Goal: Task Accomplishment & Management: Manage account settings

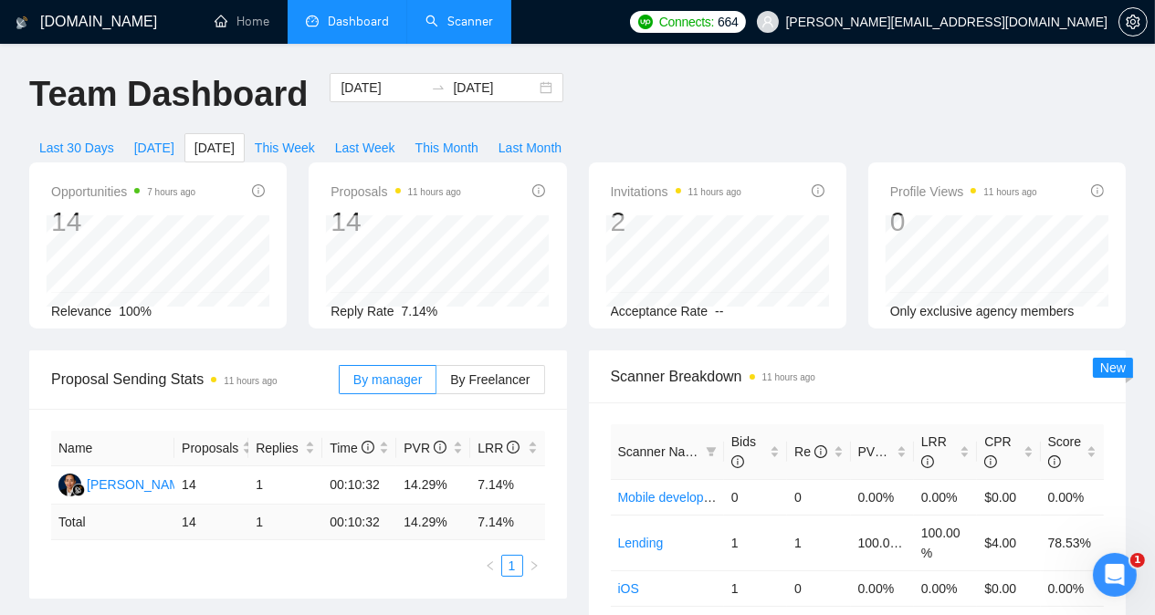
click at [459, 26] on link "Scanner" at bounding box center [459, 22] width 68 height 16
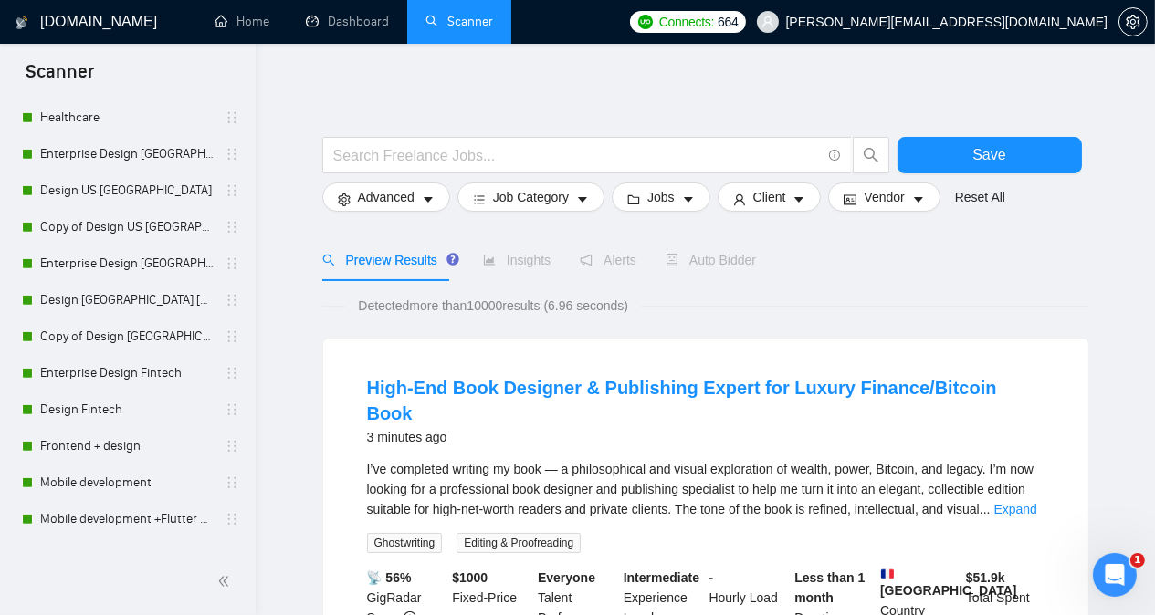
scroll to position [1476, 0]
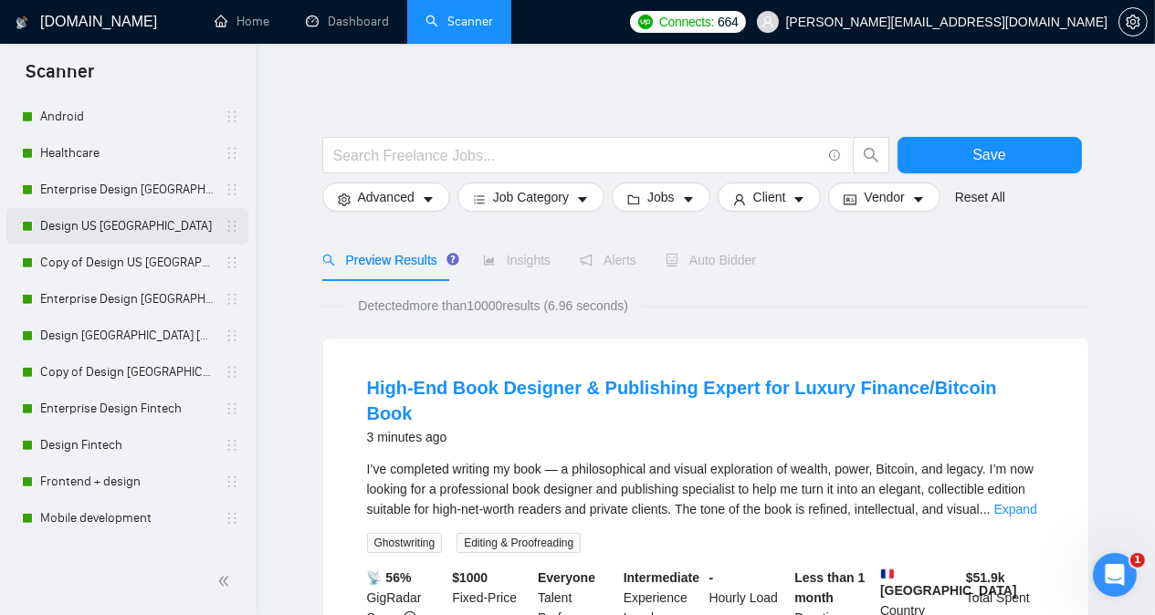
click at [139, 226] on link "Design US [GEOGRAPHIC_DATA]" at bounding box center [126, 226] width 173 height 37
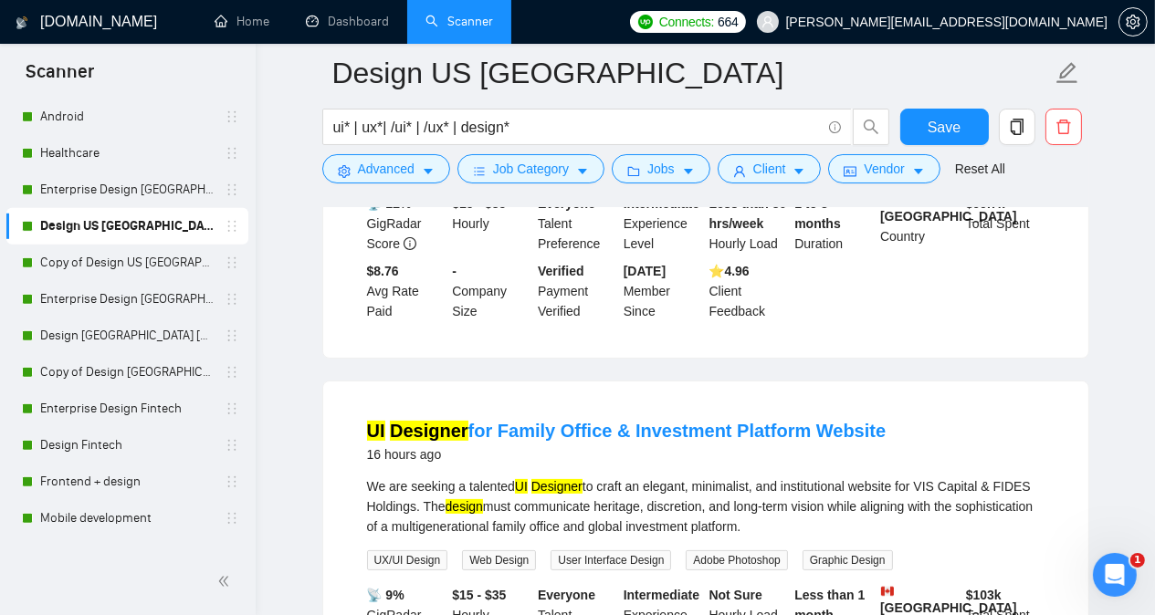
scroll to position [475, 0]
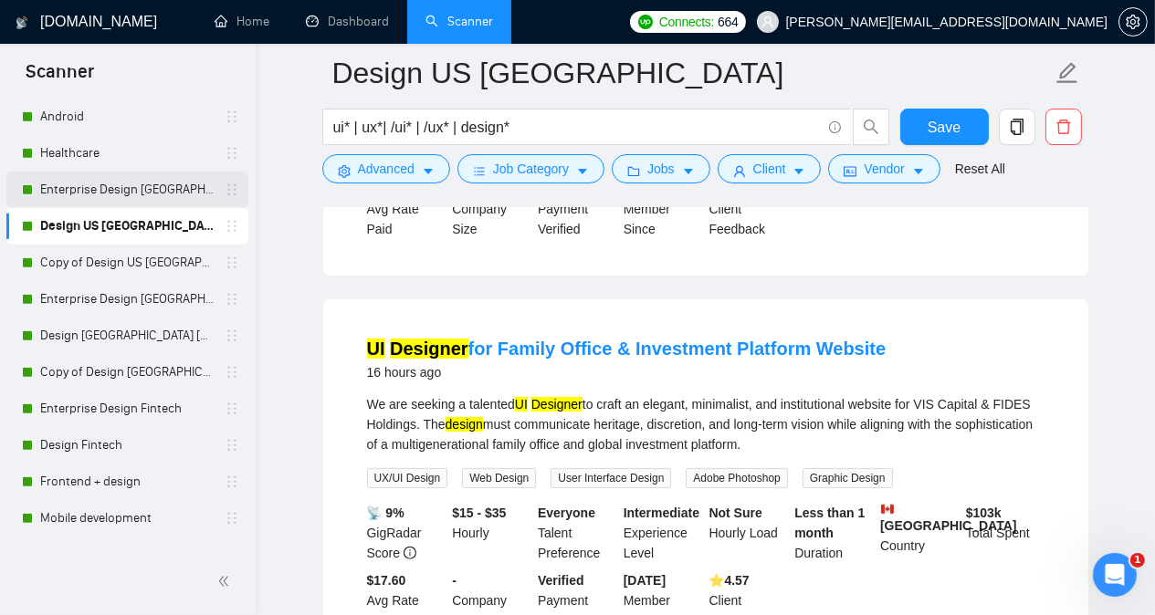
click at [173, 186] on link "Enterprise Design [GEOGRAPHIC_DATA] [GEOGRAPHIC_DATA]" at bounding box center [126, 190] width 173 height 37
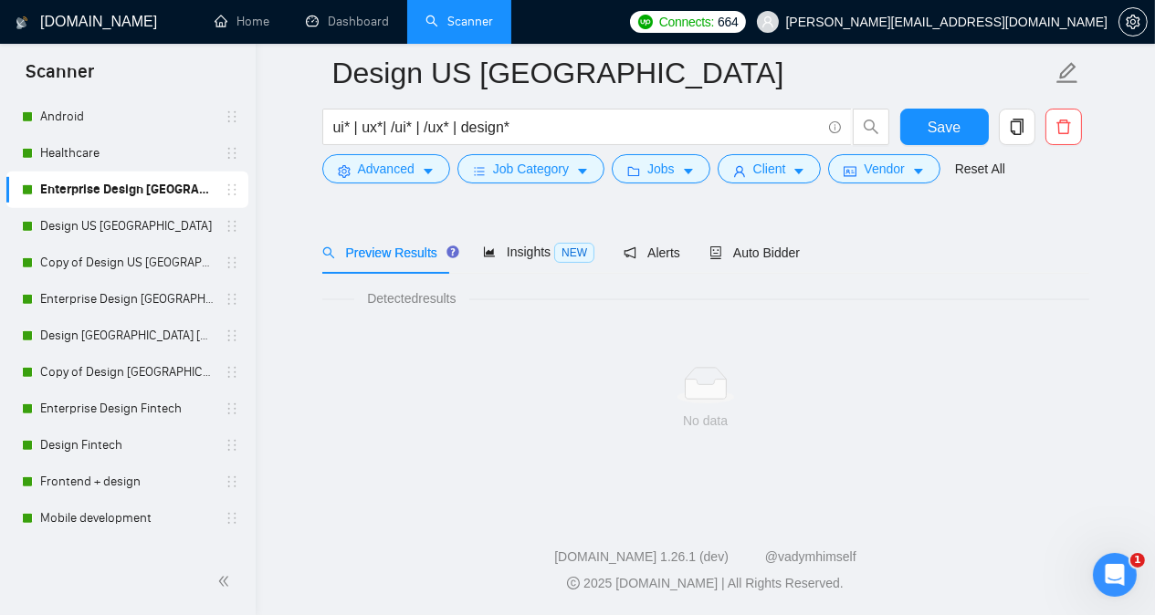
scroll to position [50, 0]
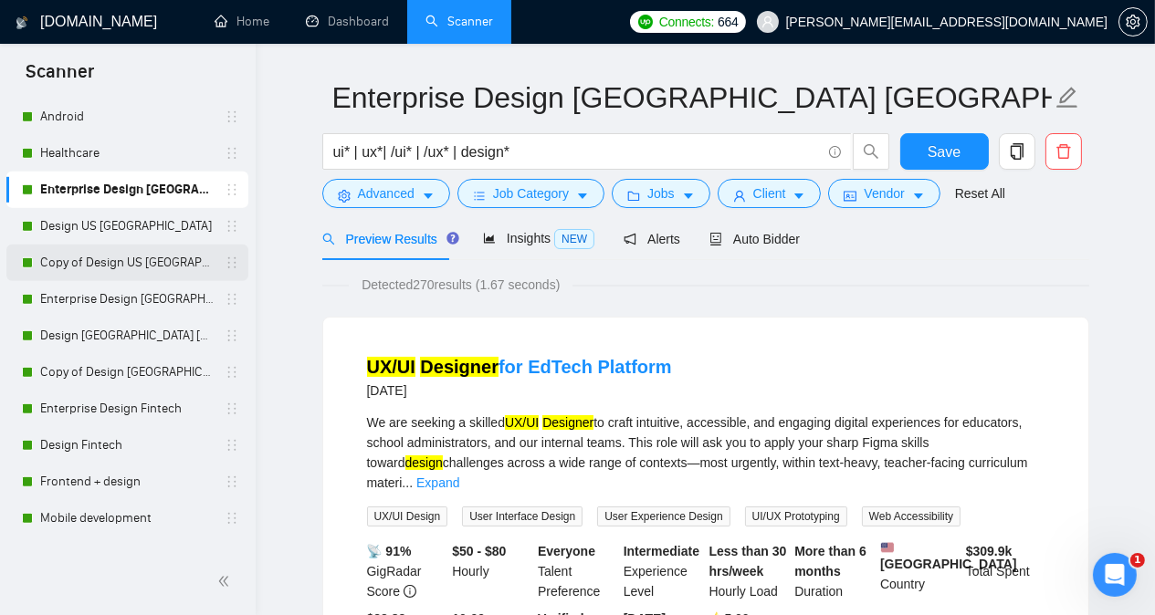
click at [146, 269] on link "Copy of Design US [GEOGRAPHIC_DATA]" at bounding box center [126, 263] width 173 height 37
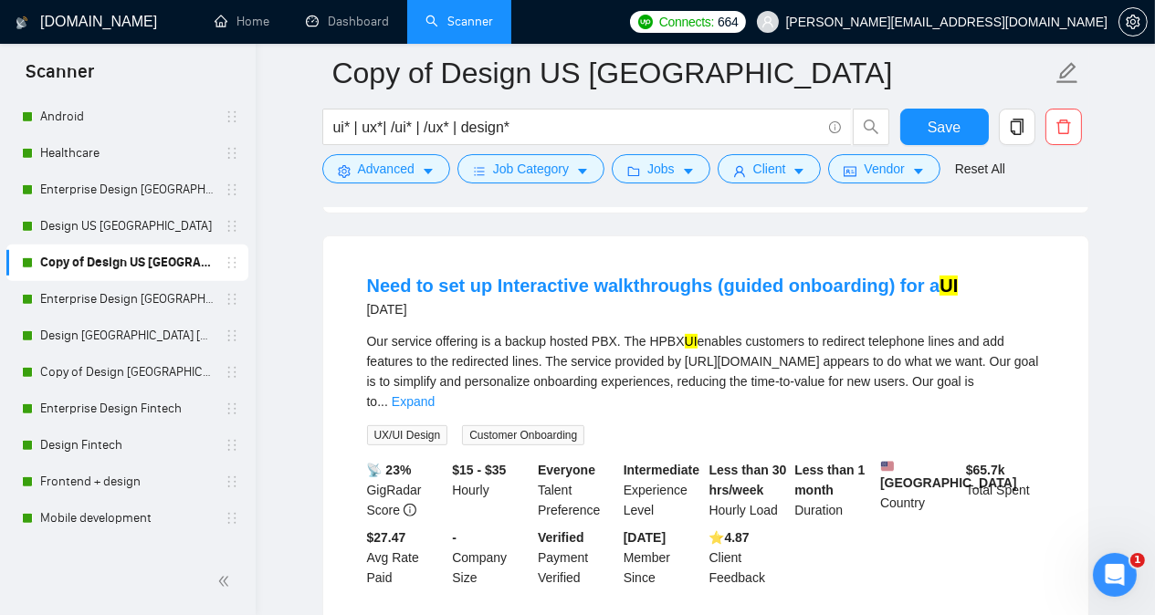
scroll to position [963, 0]
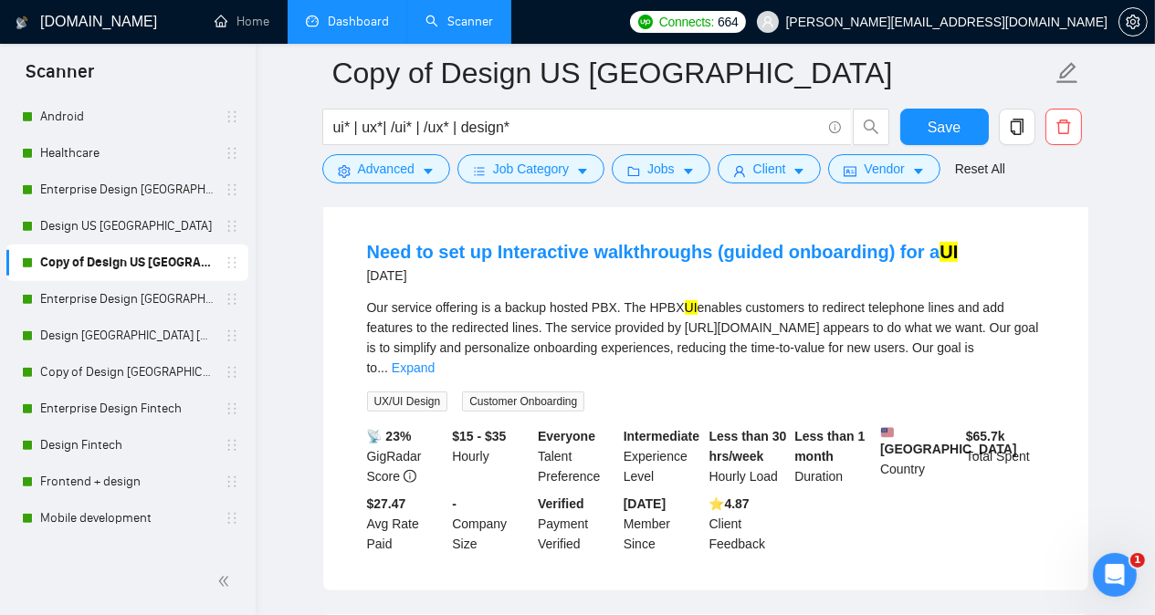
click at [358, 19] on link "Dashboard" at bounding box center [347, 22] width 83 height 16
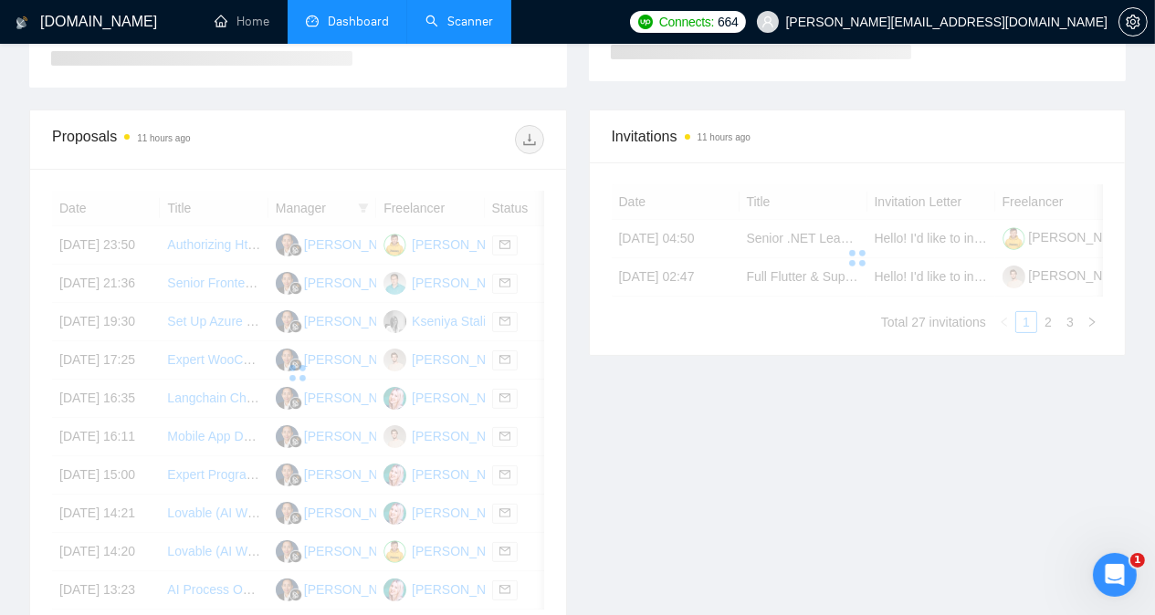
scroll to position [506, 0]
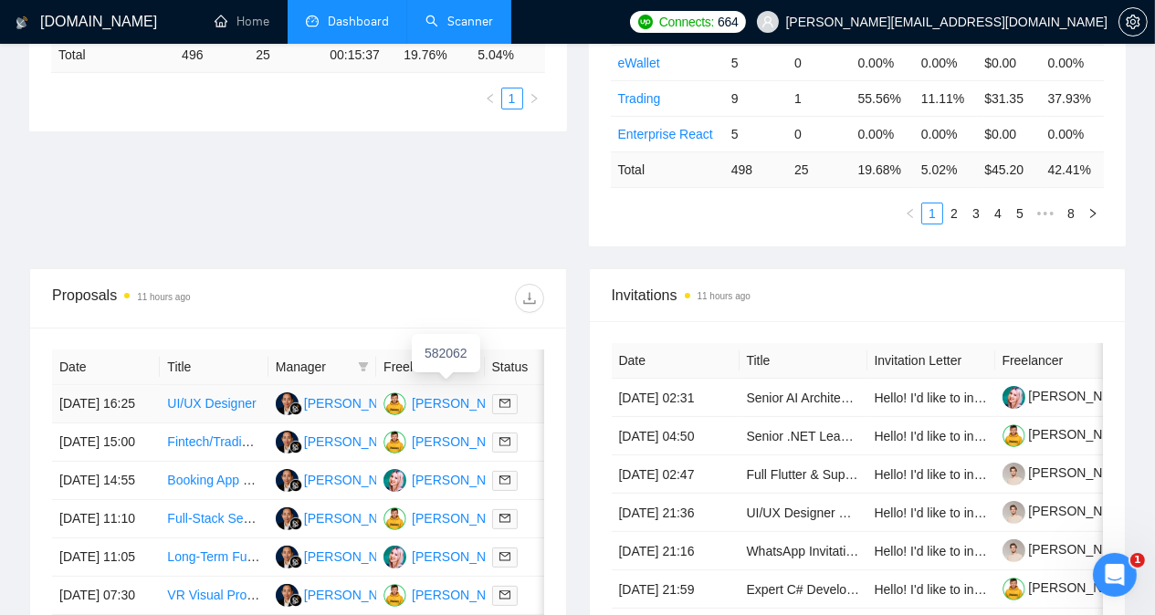
click at [440, 394] on div "[PERSON_NAME]" at bounding box center [464, 404] width 105 height 20
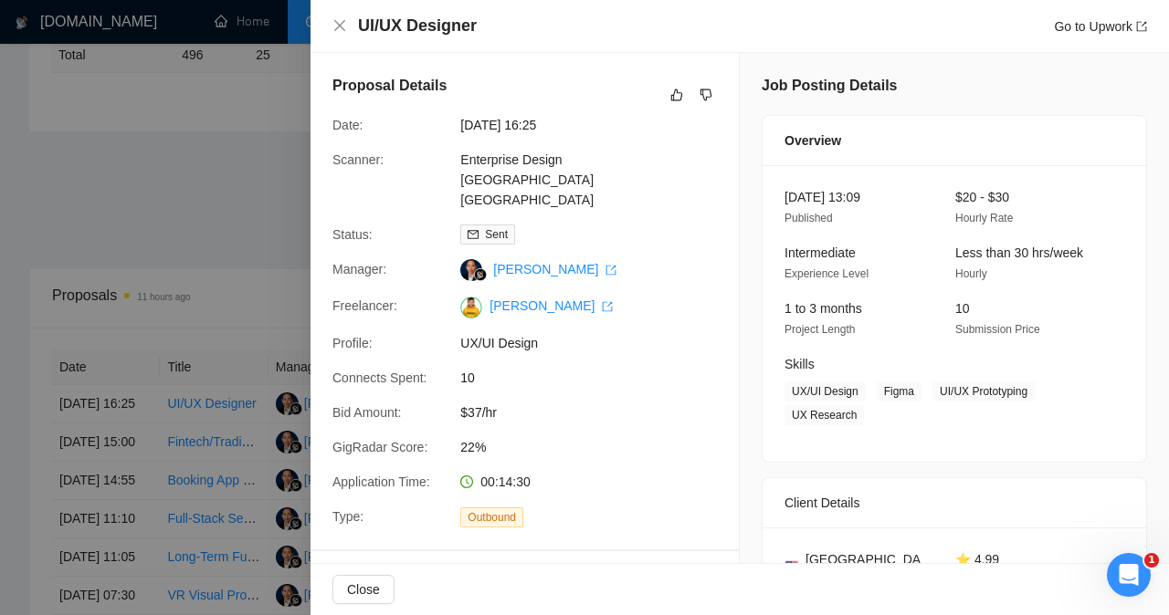
click at [175, 217] on div at bounding box center [584, 307] width 1169 height 615
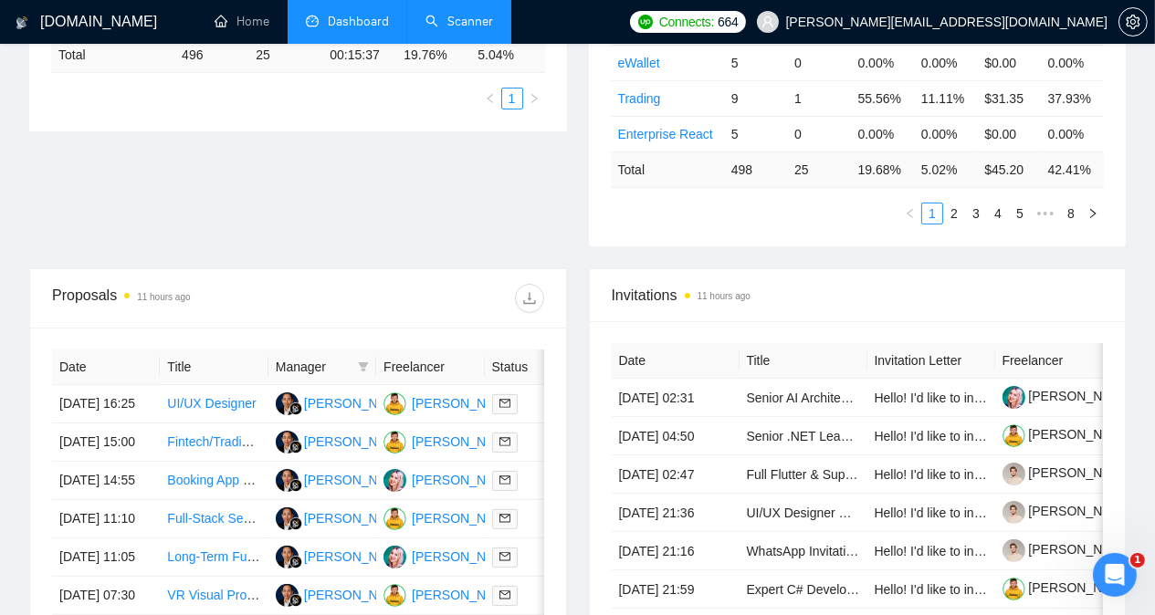
click at [449, 21] on link "Scanner" at bounding box center [459, 22] width 68 height 16
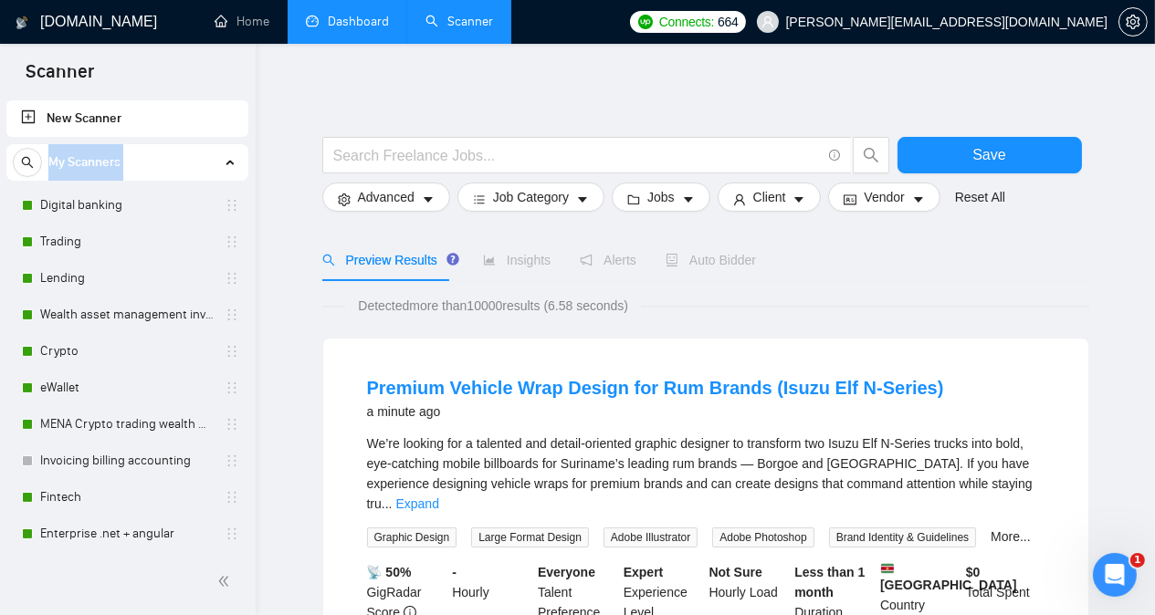
drag, startPoint x: 248, startPoint y: 134, endPoint x: 252, endPoint y: 282, distance: 148.0
click at [252, 282] on div "New Scanner My Scanners Digital banking Trading Lending Wealth asset management…" at bounding box center [128, 323] width 256 height 452
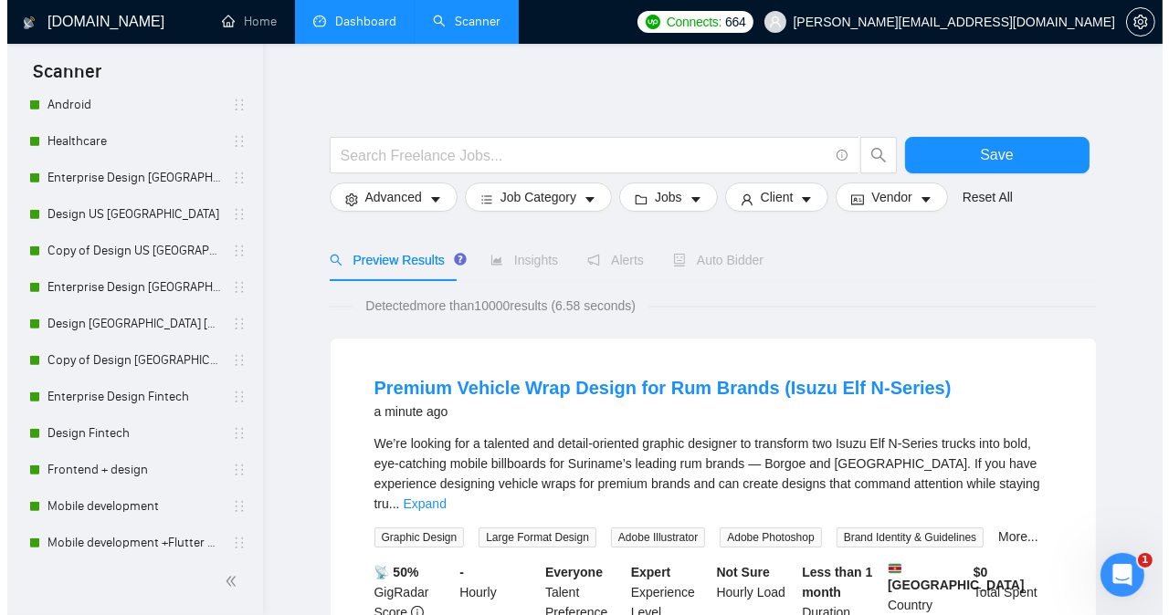
scroll to position [1483, 0]
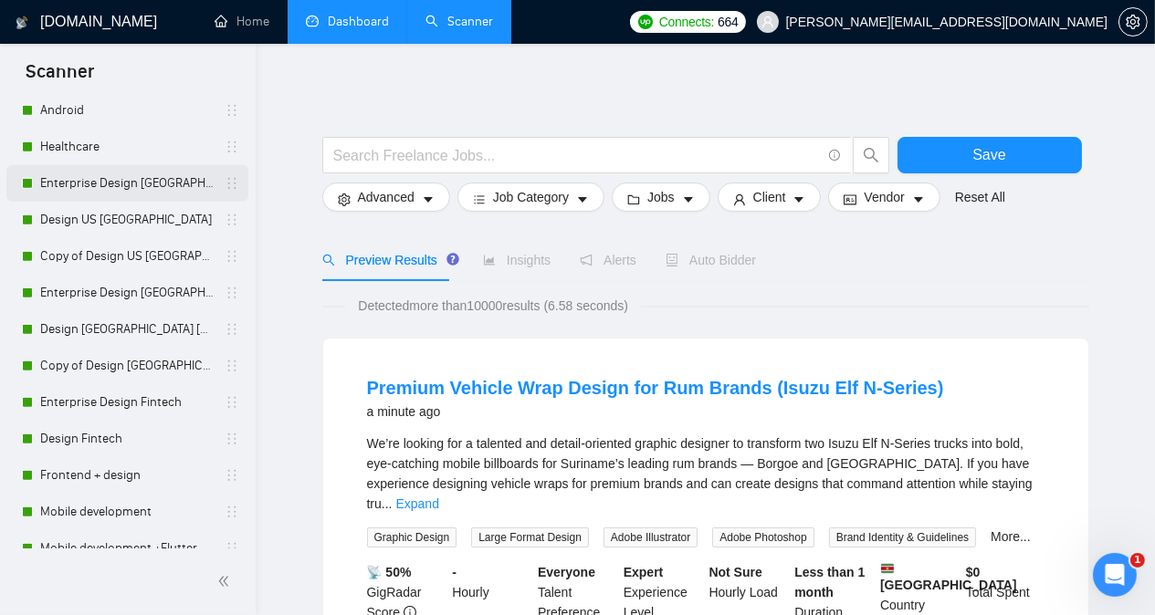
click at [121, 188] on link "Enterprise Design [GEOGRAPHIC_DATA] [GEOGRAPHIC_DATA]" at bounding box center [126, 183] width 173 height 37
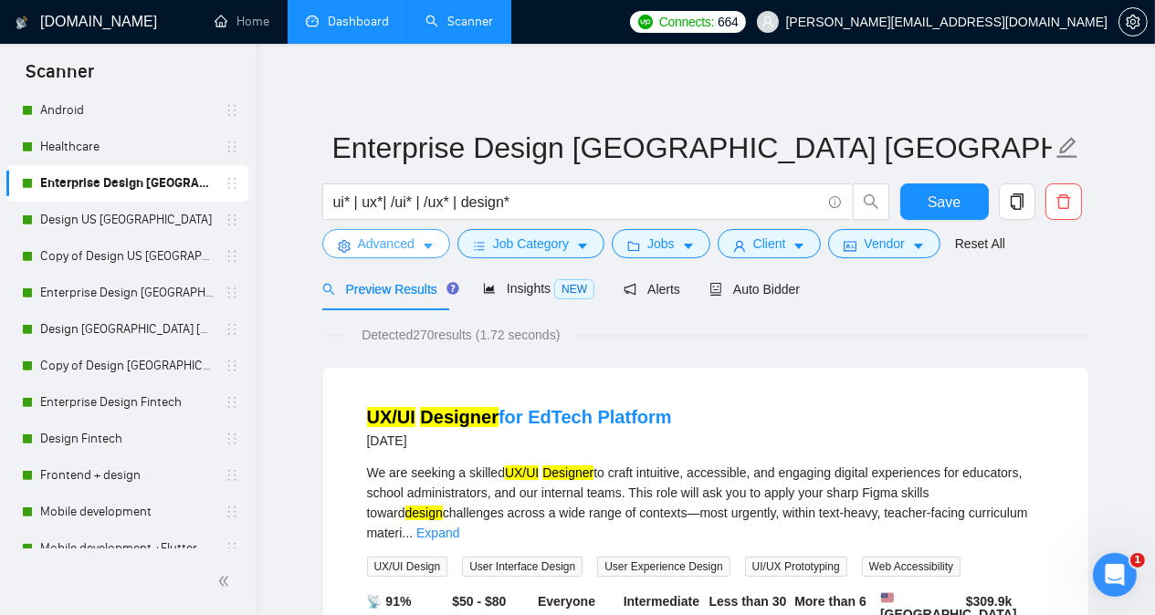
click at [362, 234] on span "Advanced" at bounding box center [386, 244] width 57 height 20
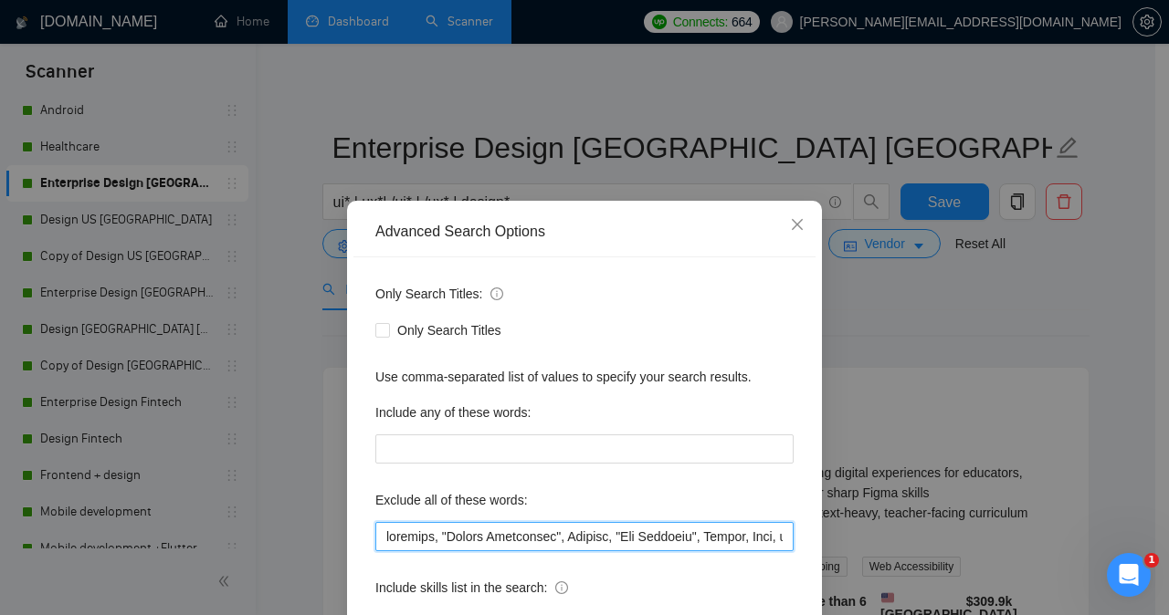
click at [380, 540] on input "text" at bounding box center [584, 536] width 418 height 29
paste input "Thinkific"
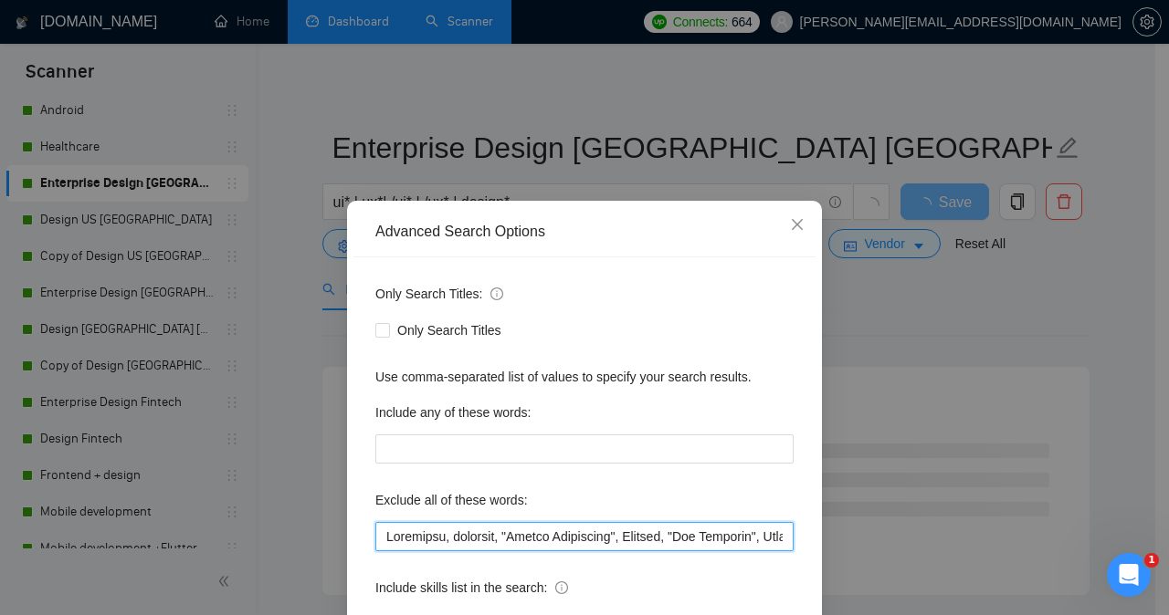
type input "Loremipsu, dolorsit, "Ametco Adipiscing", Elitsed, "Doe Temporin", Utlabo, Etdo…"
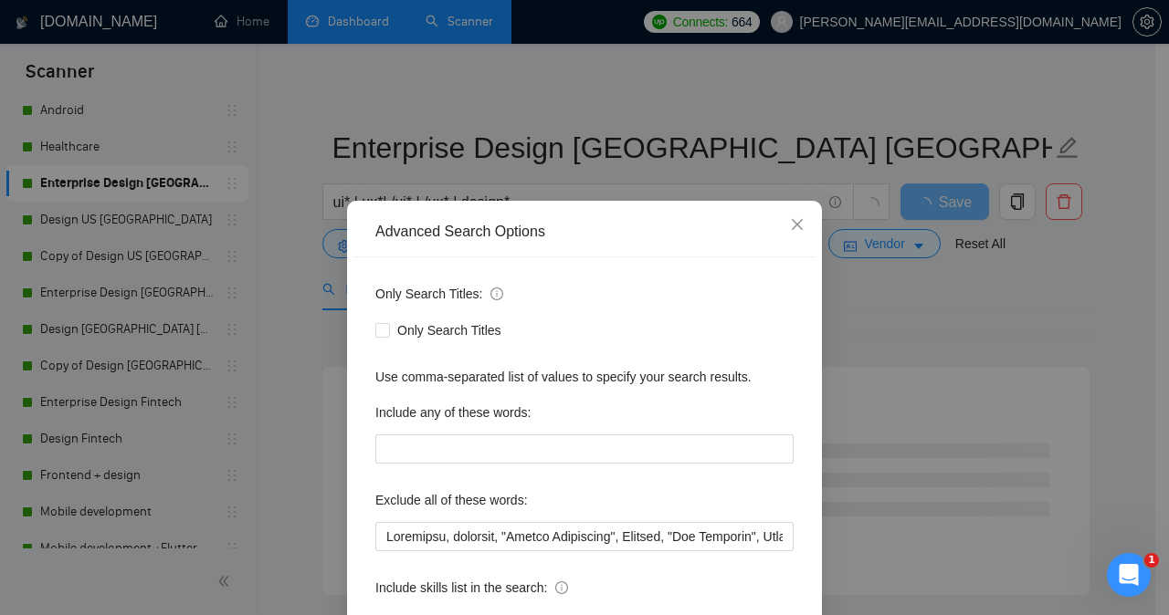
scroll to position [143, 0]
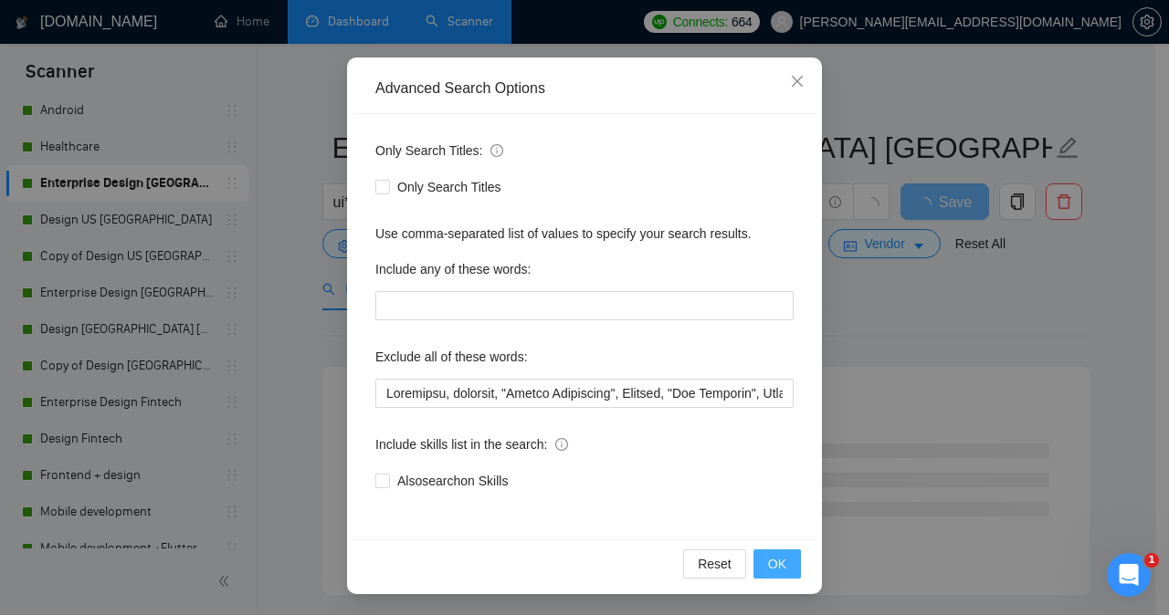
click at [772, 572] on span "OK" at bounding box center [777, 564] width 18 height 20
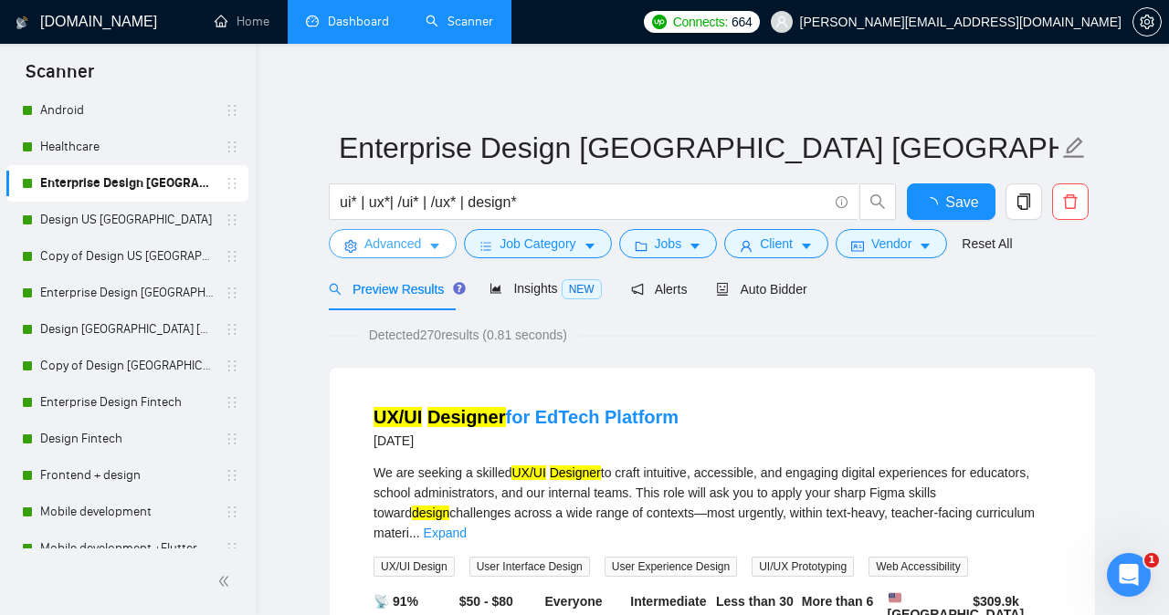
scroll to position [0, 0]
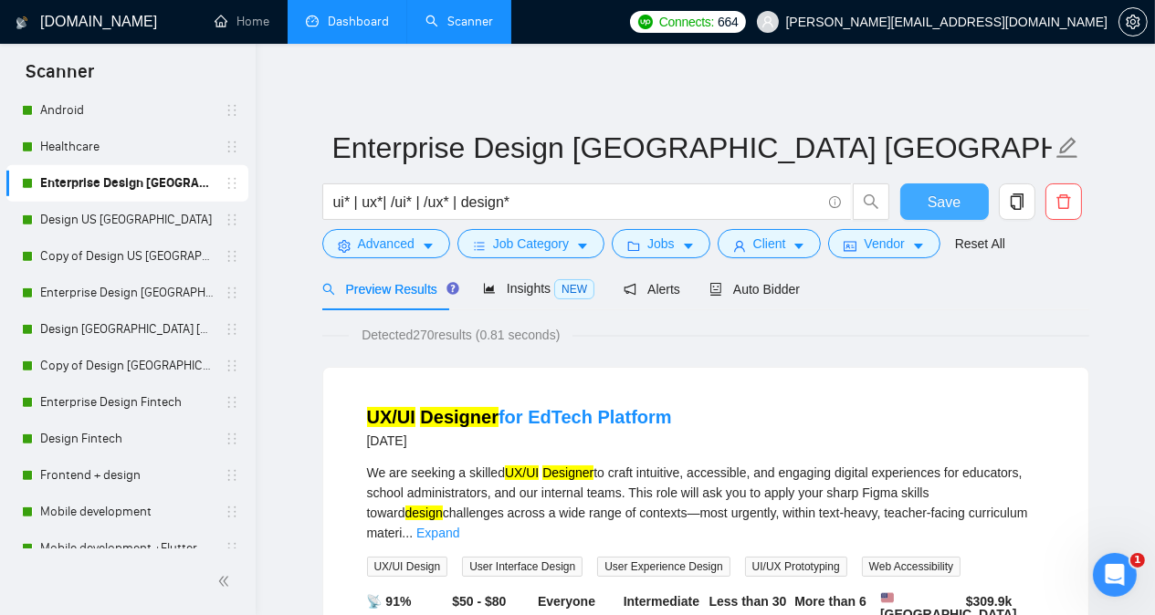
click at [950, 202] on span "Save" at bounding box center [944, 202] width 33 height 23
click at [132, 226] on link "Design US [GEOGRAPHIC_DATA]" at bounding box center [126, 220] width 173 height 37
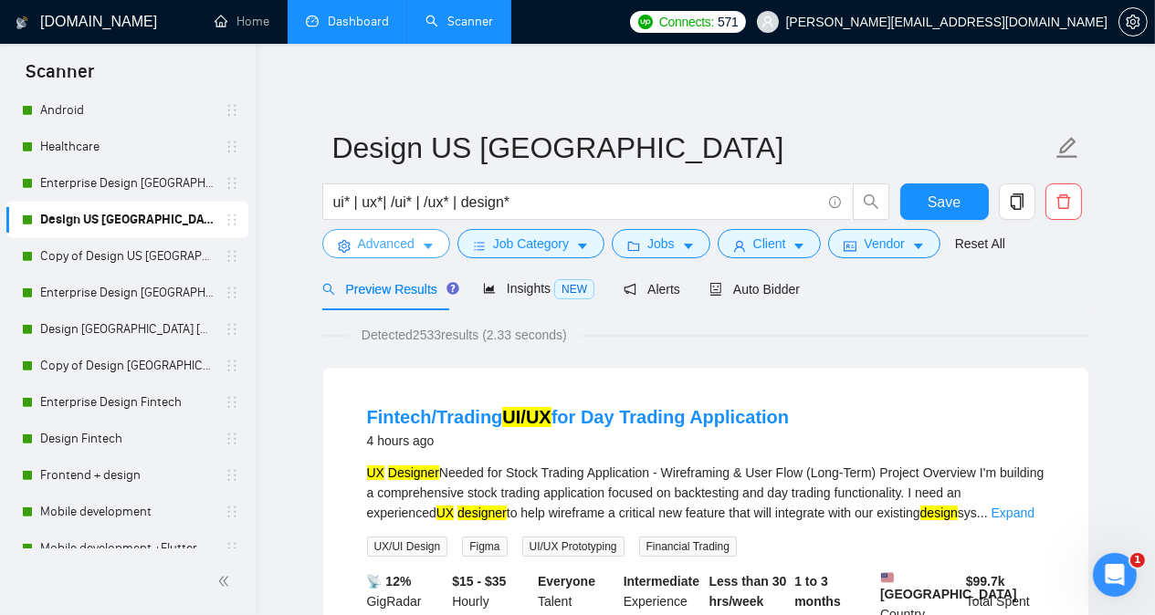
click at [383, 247] on span "Advanced" at bounding box center [386, 244] width 57 height 20
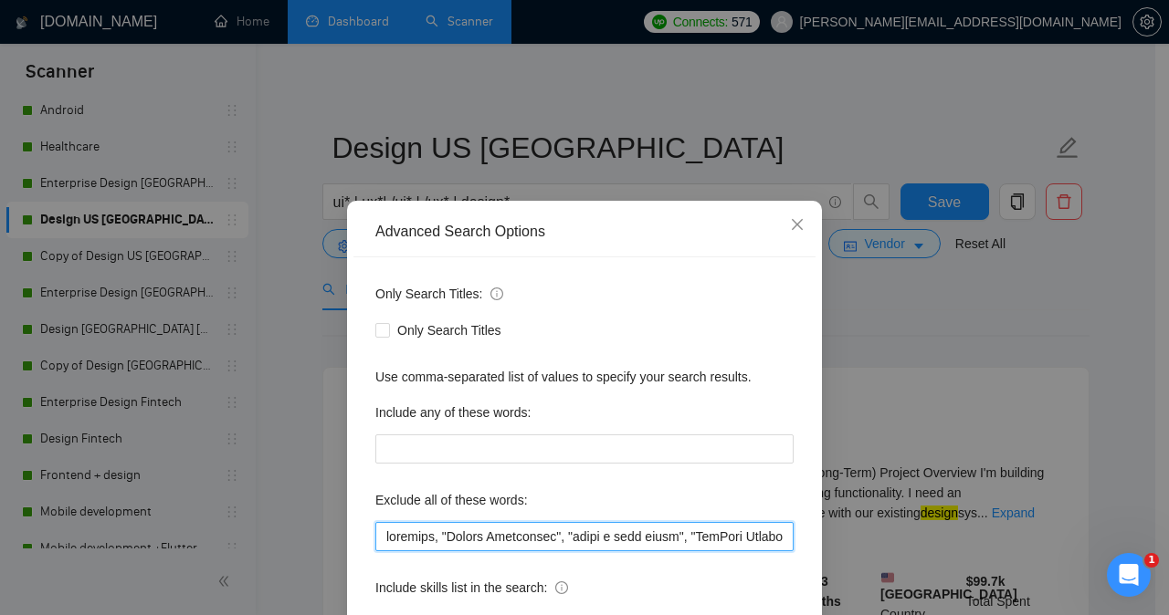
click at [379, 532] on input "text" at bounding box center [584, 536] width 418 height 29
paste input "Thinkific"
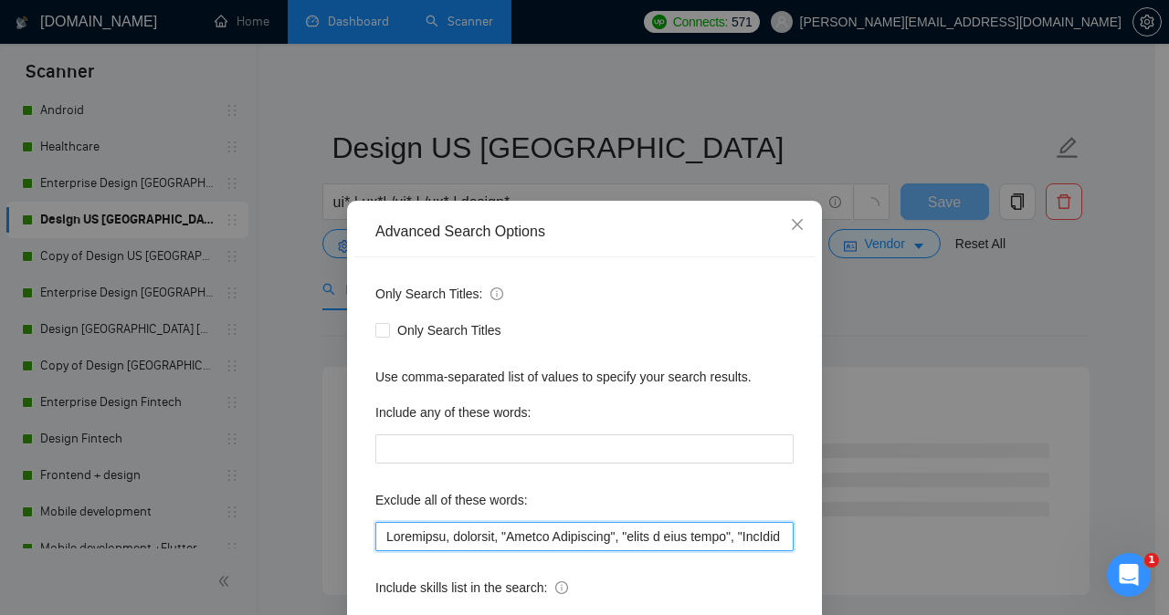
type input "Thinkific, firmware, "Funnel Specialist", "share a loom video", "HubSpot Partne…"
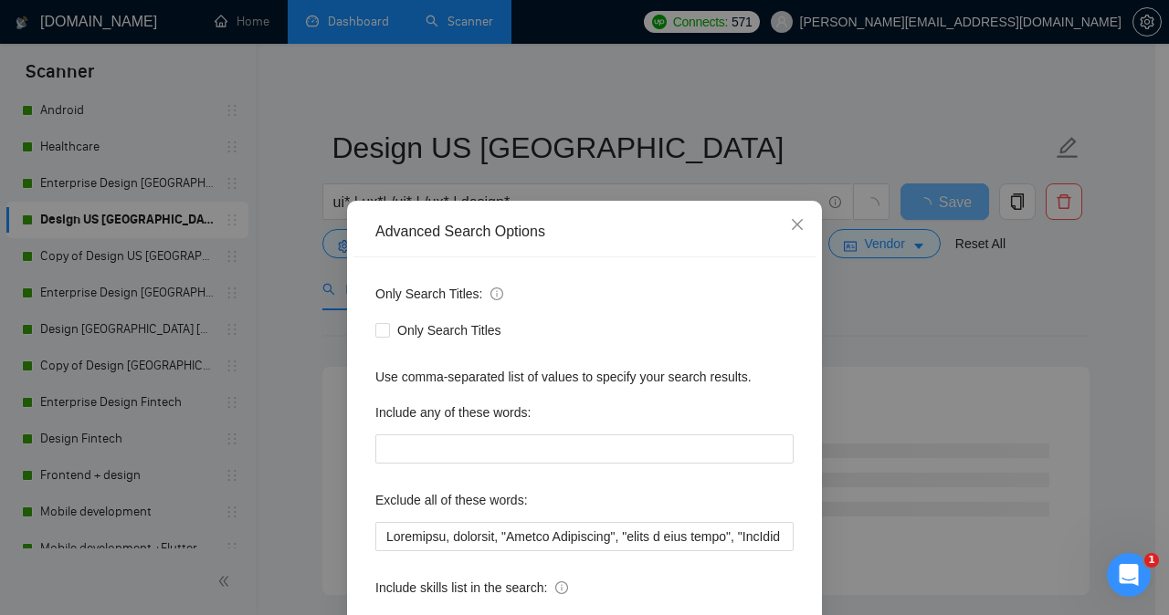
scroll to position [143, 0]
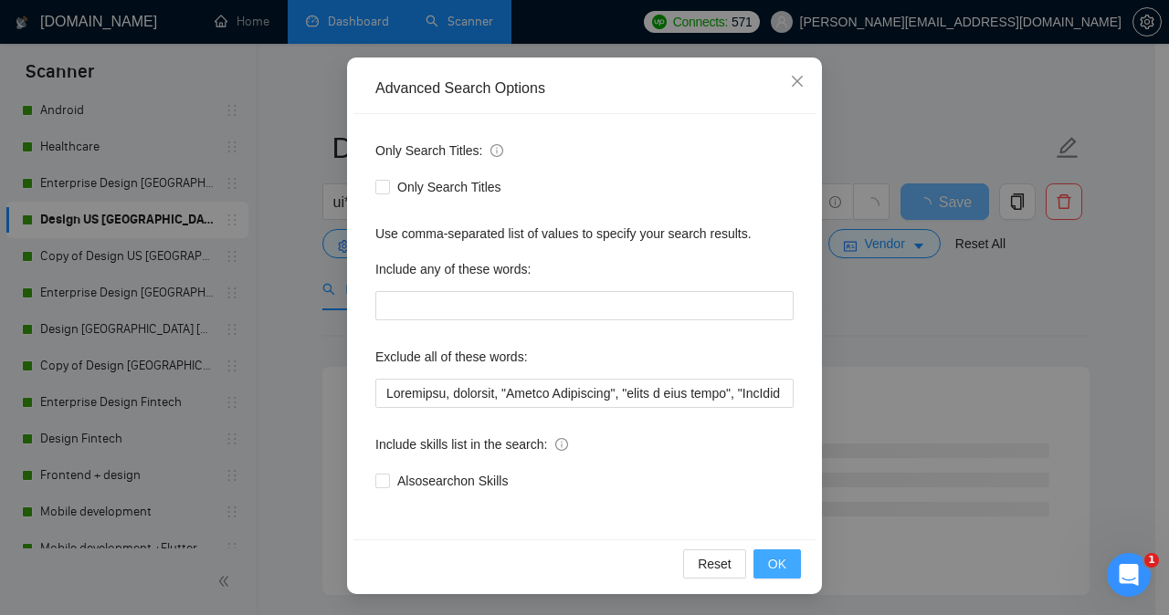
click at [771, 563] on span "OK" at bounding box center [777, 564] width 18 height 20
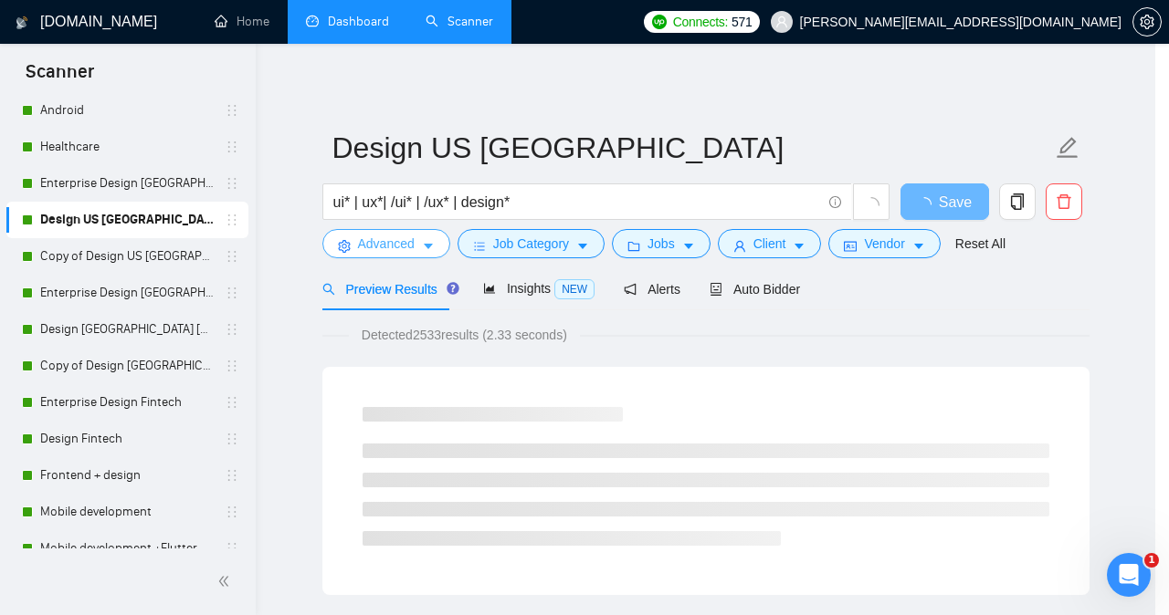
scroll to position [0, 0]
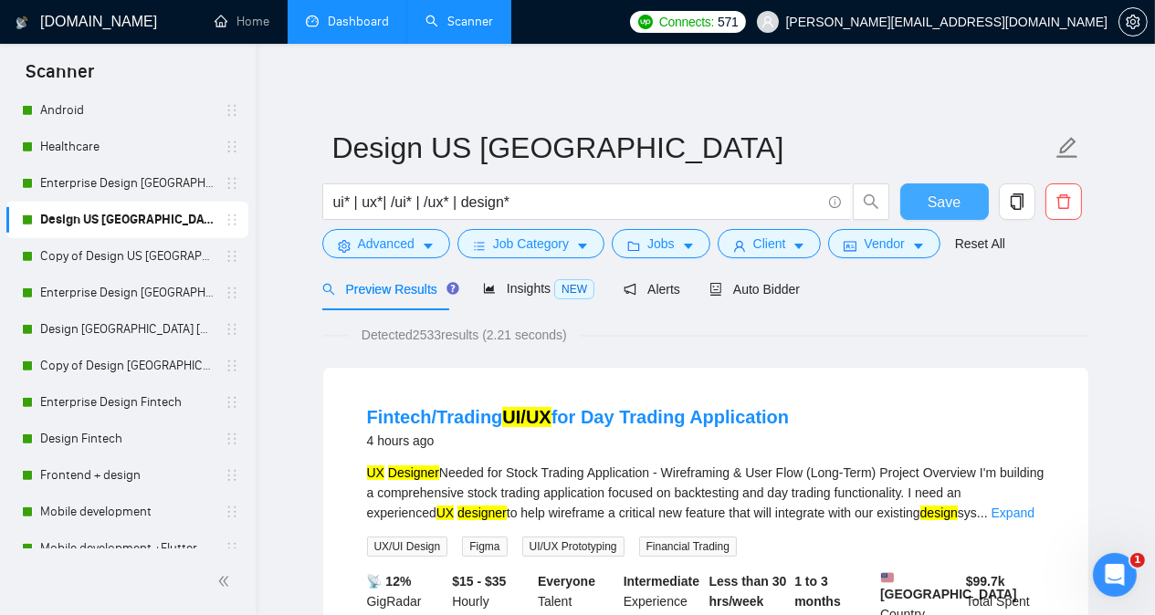
click at [947, 197] on span "Save" at bounding box center [944, 202] width 33 height 23
click at [133, 258] on link "Copy of Design US [GEOGRAPHIC_DATA]" at bounding box center [126, 256] width 173 height 37
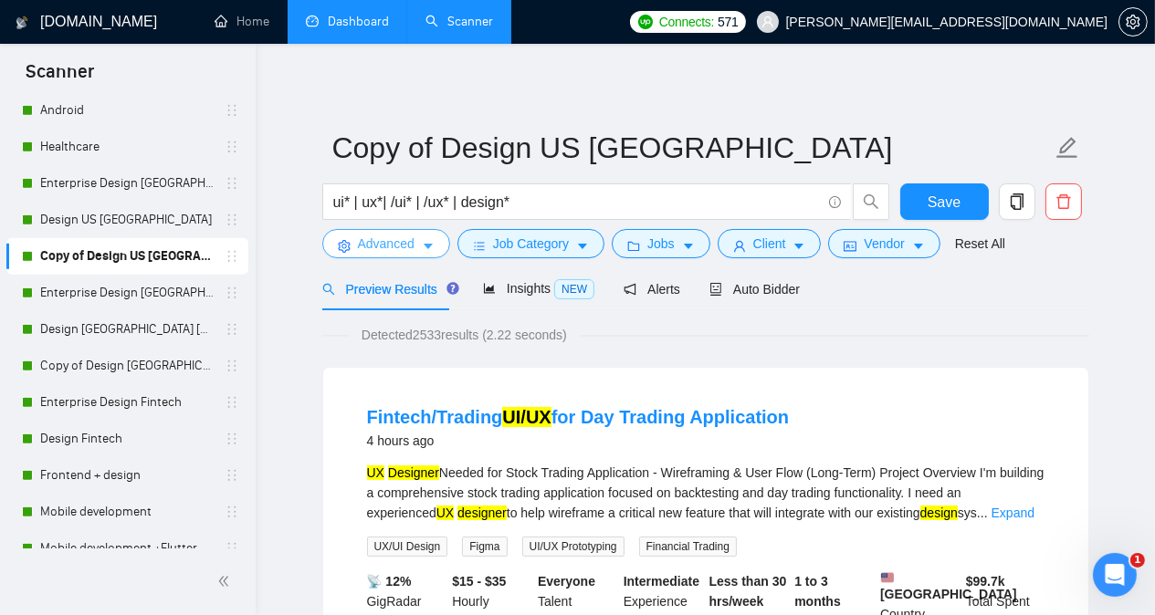
click at [399, 247] on span "Advanced" at bounding box center [386, 244] width 57 height 20
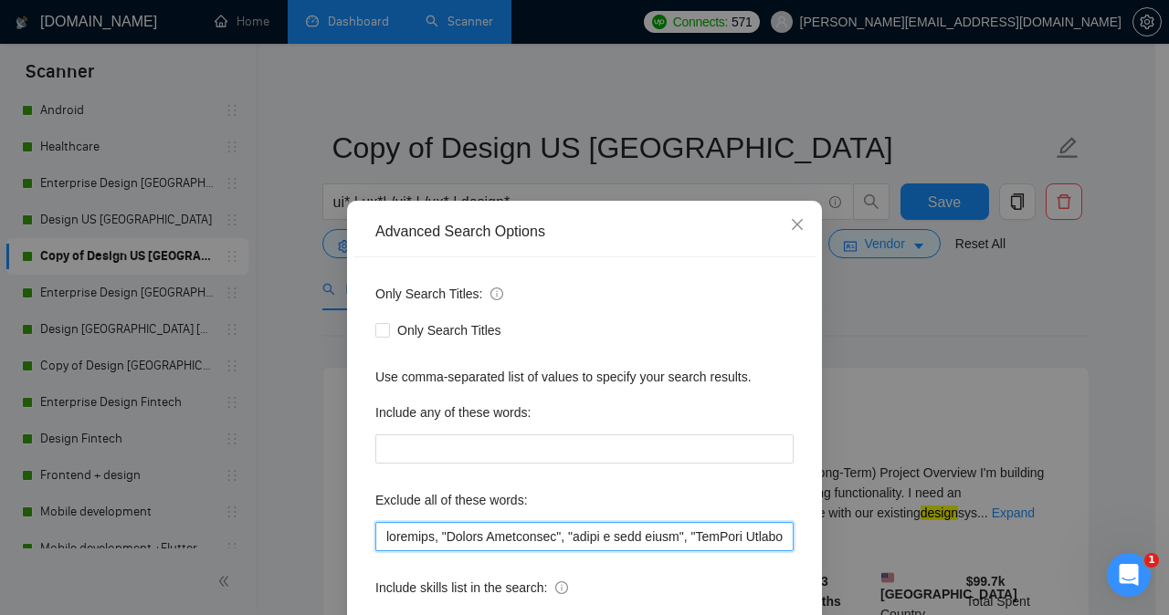
click at [380, 537] on input "text" at bounding box center [584, 536] width 418 height 29
paste input "Thinkific"
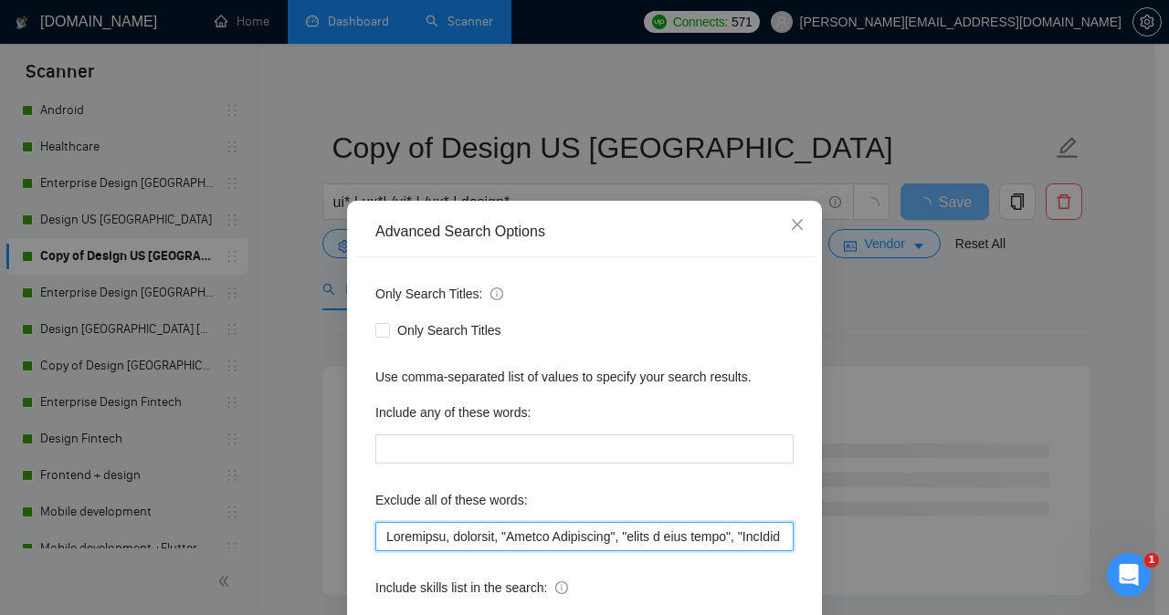
type input "Thinkific, firmware, "Funnel Specialist", "share a loom video", "HubSpot Partne…"
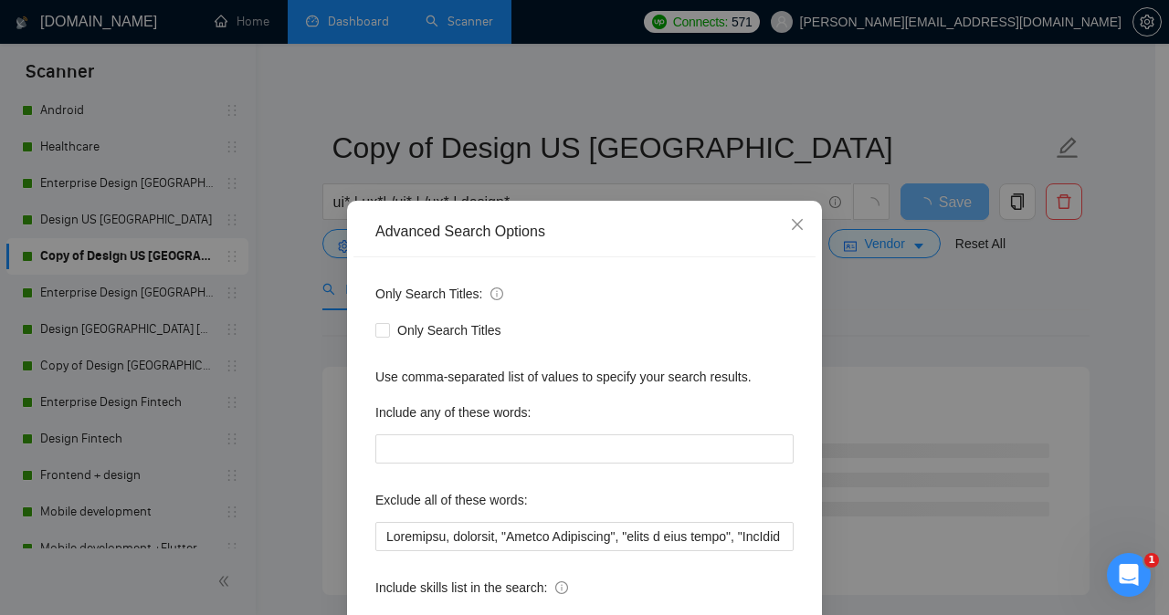
scroll to position [143, 0]
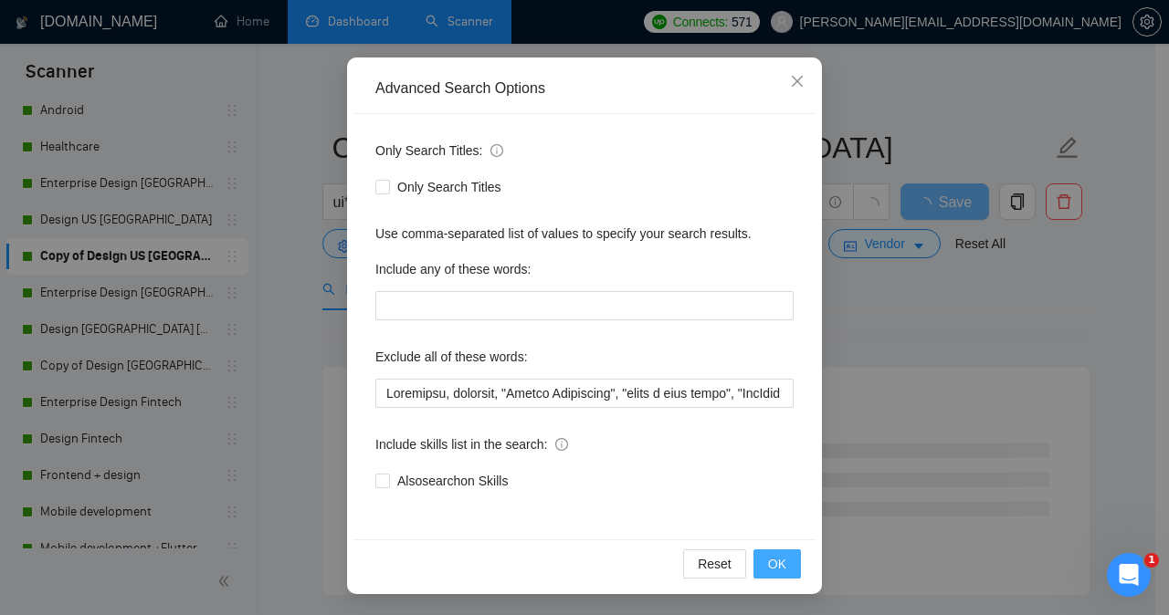
click at [768, 570] on span "OK" at bounding box center [777, 564] width 18 height 20
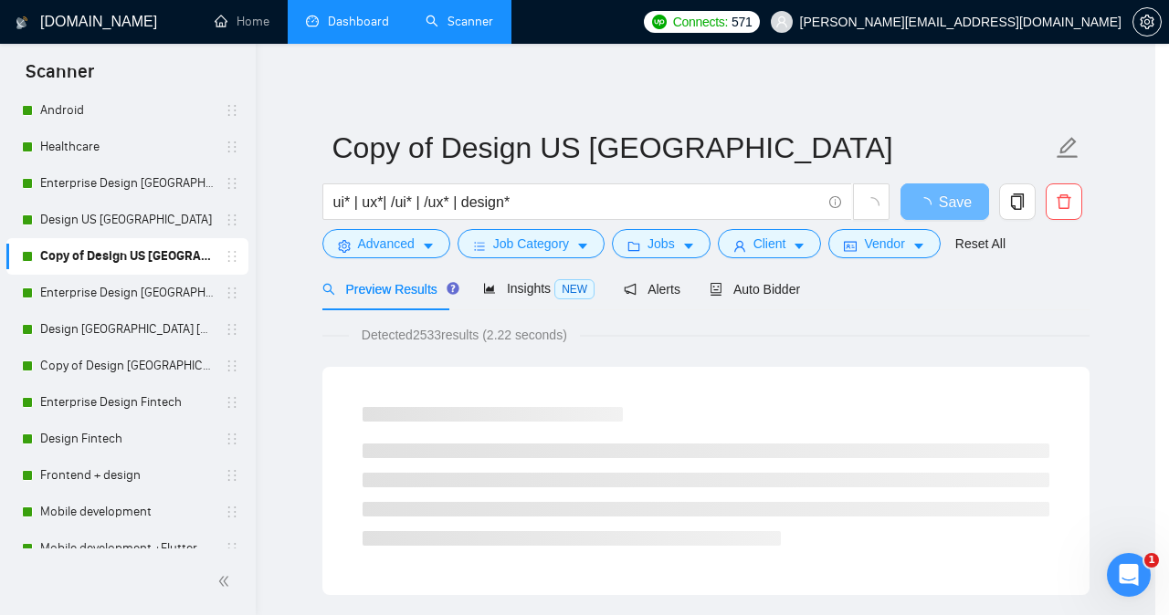
scroll to position [52, 0]
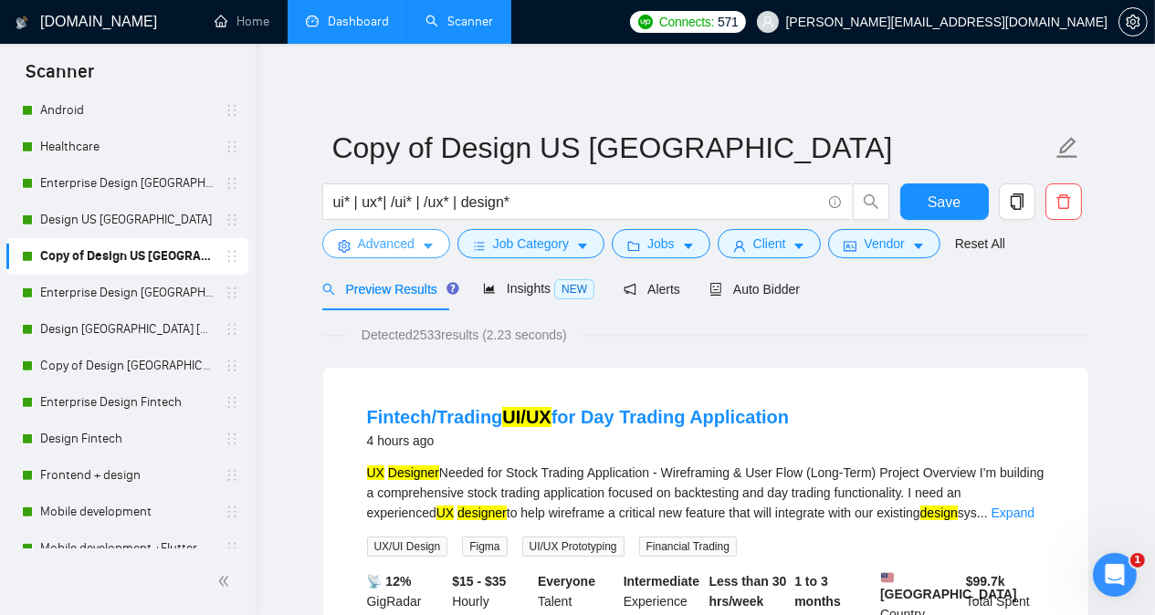
click at [373, 241] on span "Advanced" at bounding box center [386, 244] width 57 height 20
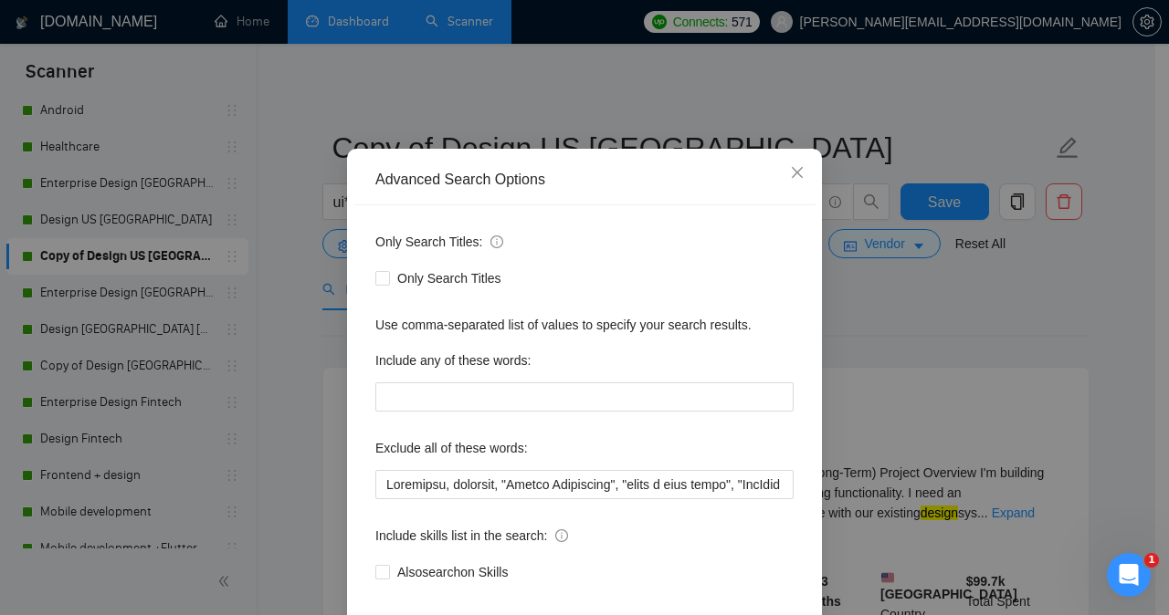
click at [299, 326] on div "Advanced Search Options Only Search Titles: Only Search Titles Use comma-separa…" at bounding box center [584, 307] width 1169 height 615
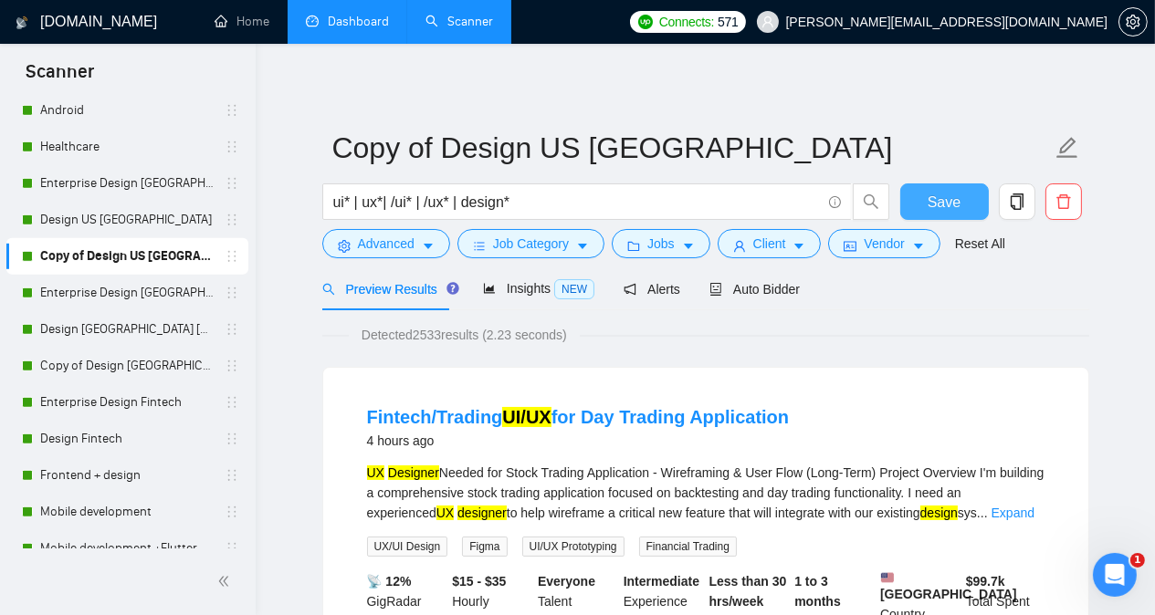
click at [970, 200] on button "Save" at bounding box center [944, 202] width 89 height 37
click at [152, 297] on link "Enterprise Design [GEOGRAPHIC_DATA] [GEOGRAPHIC_DATA] other countries" at bounding box center [126, 293] width 173 height 37
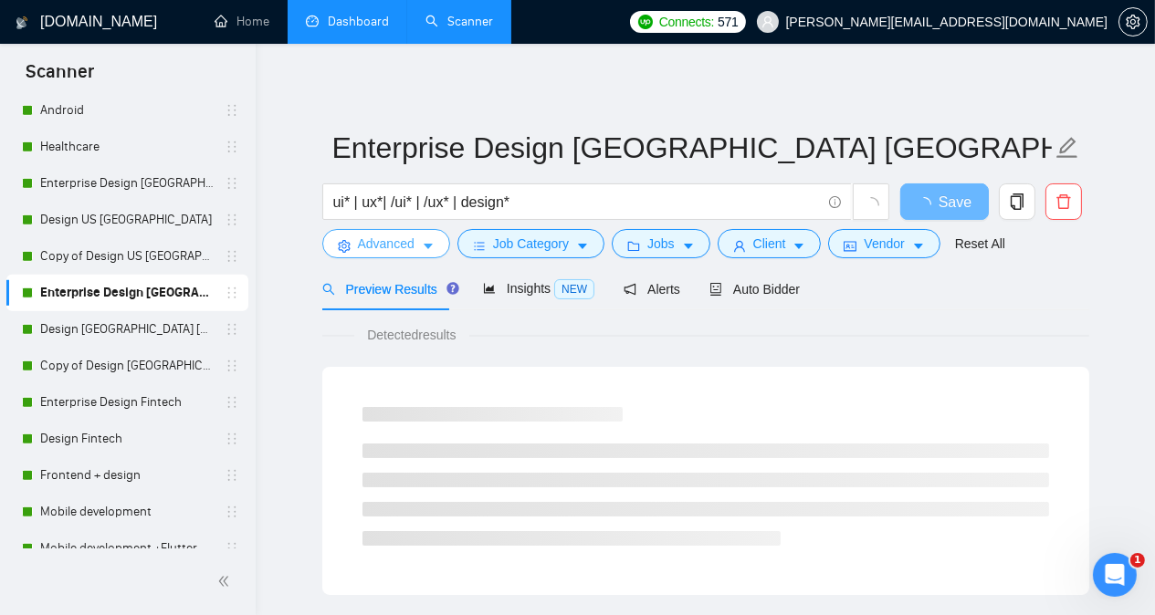
click at [368, 244] on span "Advanced" at bounding box center [386, 244] width 57 height 20
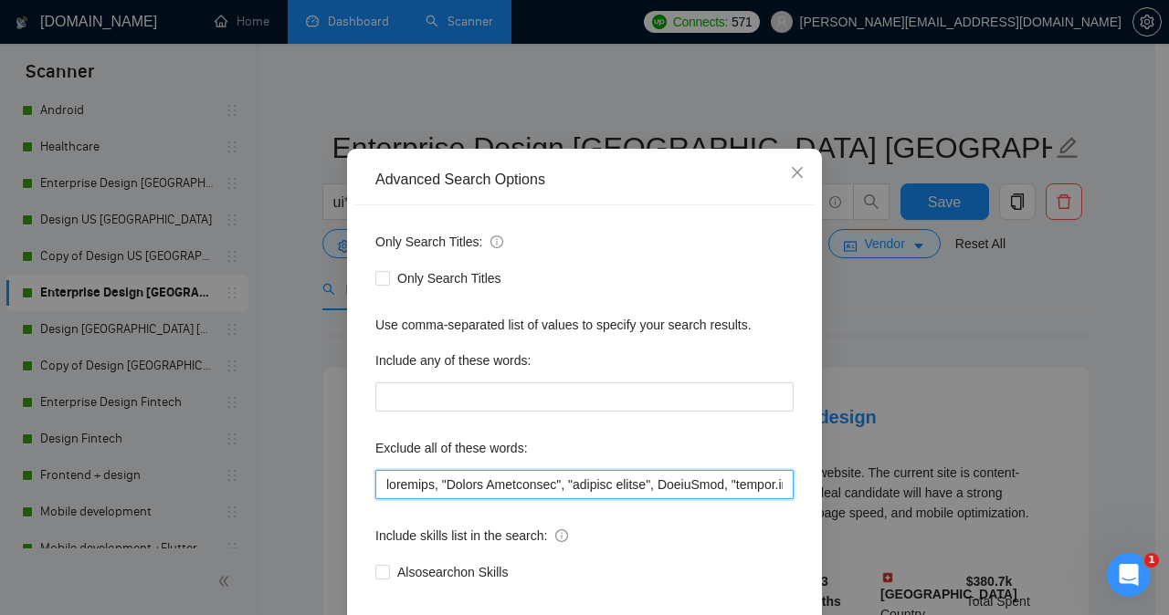
click at [378, 499] on input "text" at bounding box center [584, 484] width 418 height 29
paste input "Thinkific"
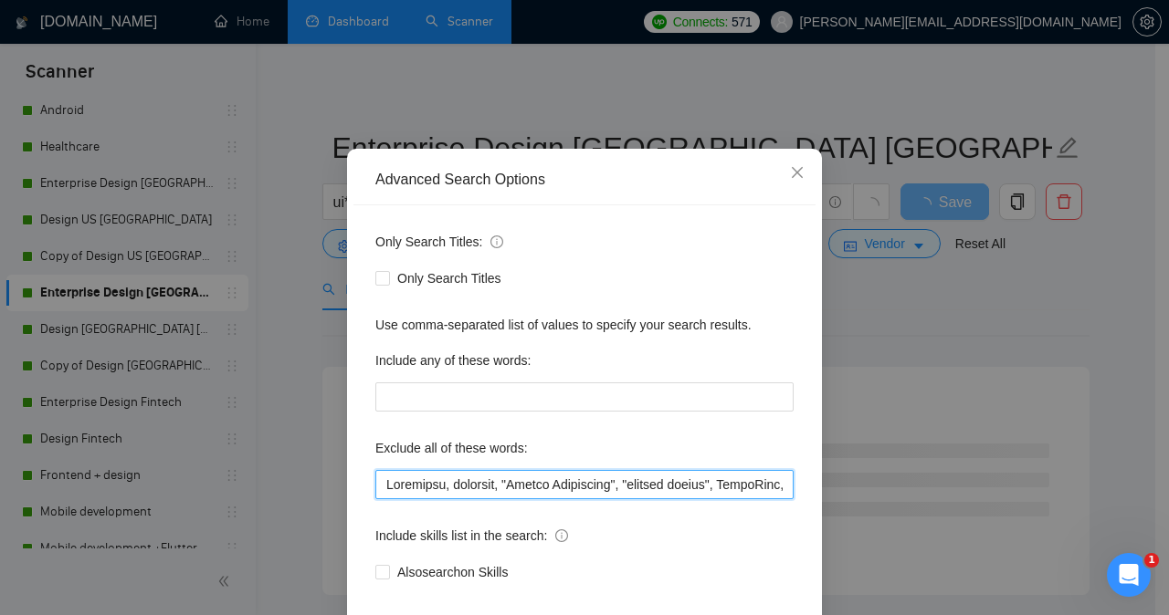
type input "Thinkific, firmware, "Funnel Specialist", "lovable expert", StoryBlok, "[DOMAIN…"
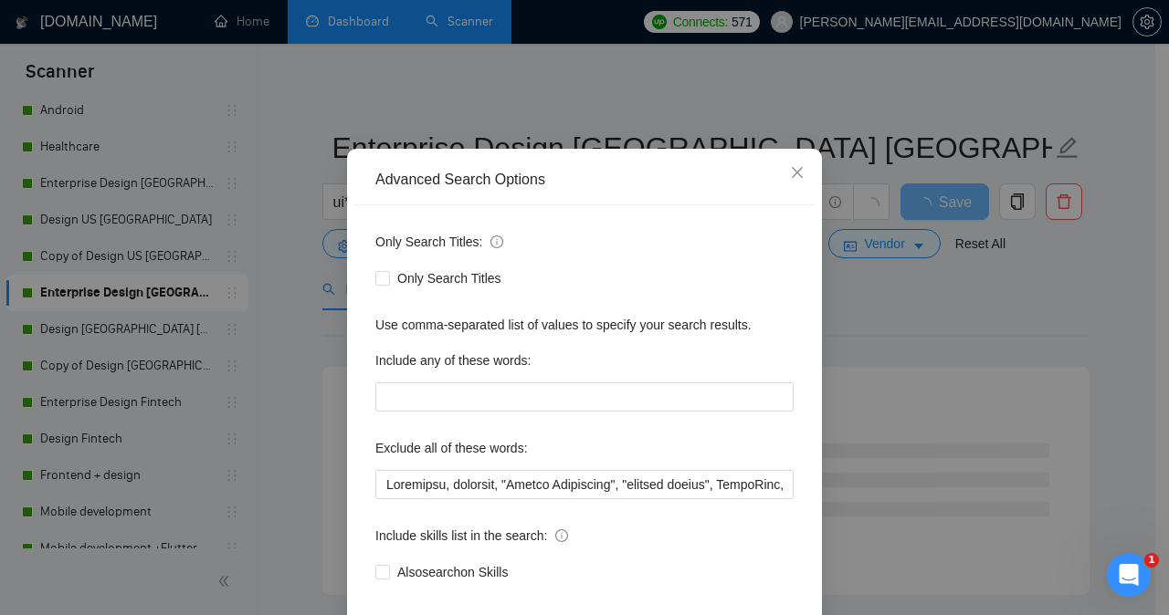
scroll to position [143, 0]
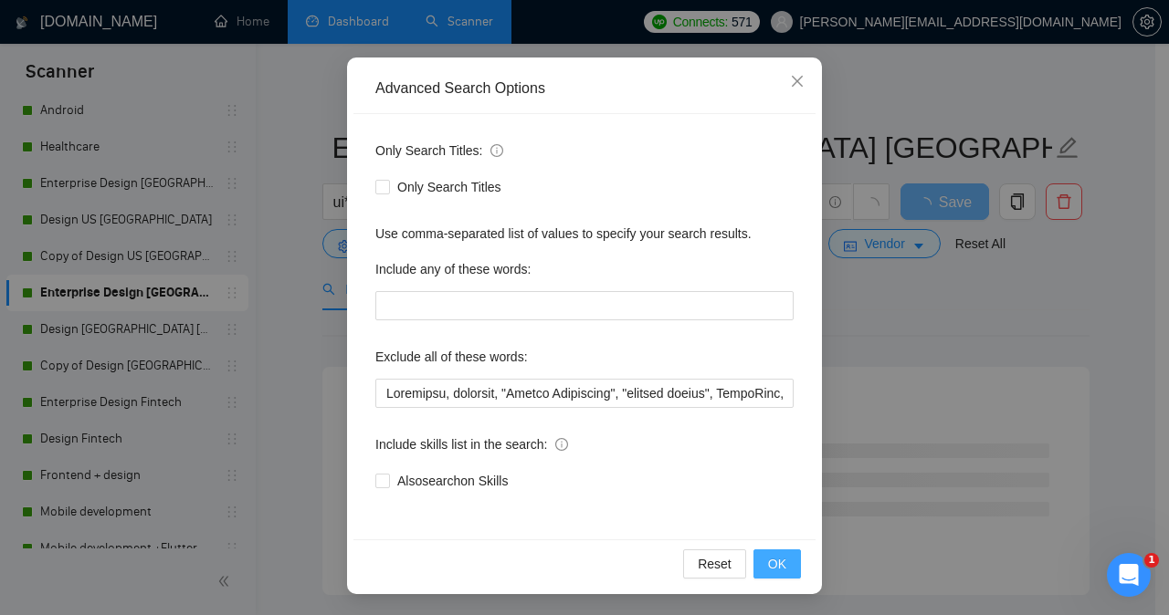
click at [768, 562] on span "OK" at bounding box center [777, 564] width 18 height 20
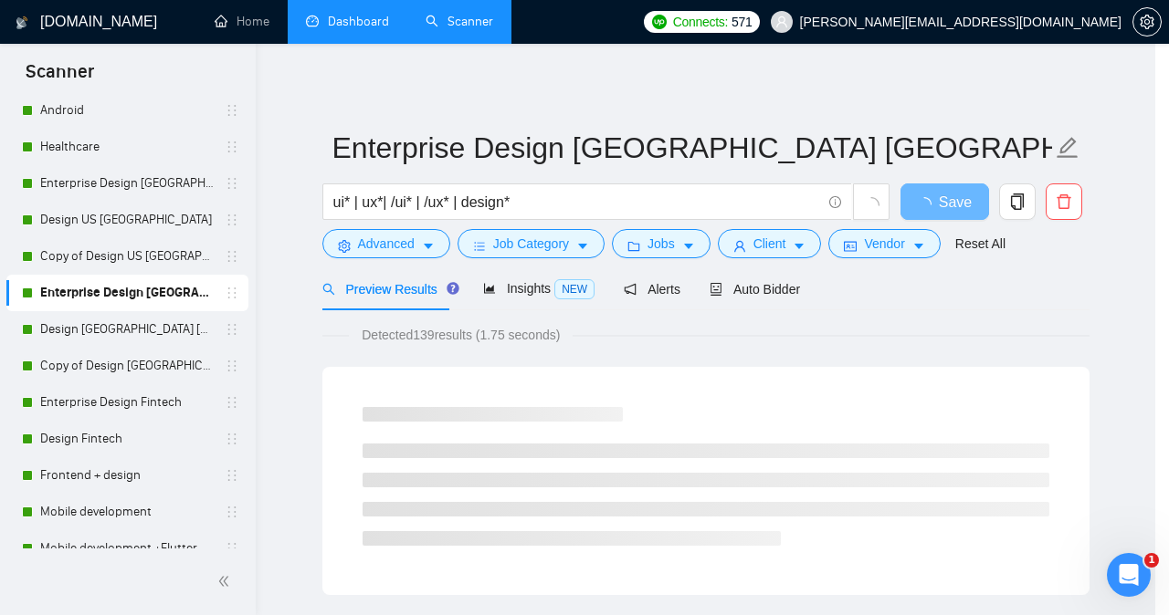
scroll to position [52, 0]
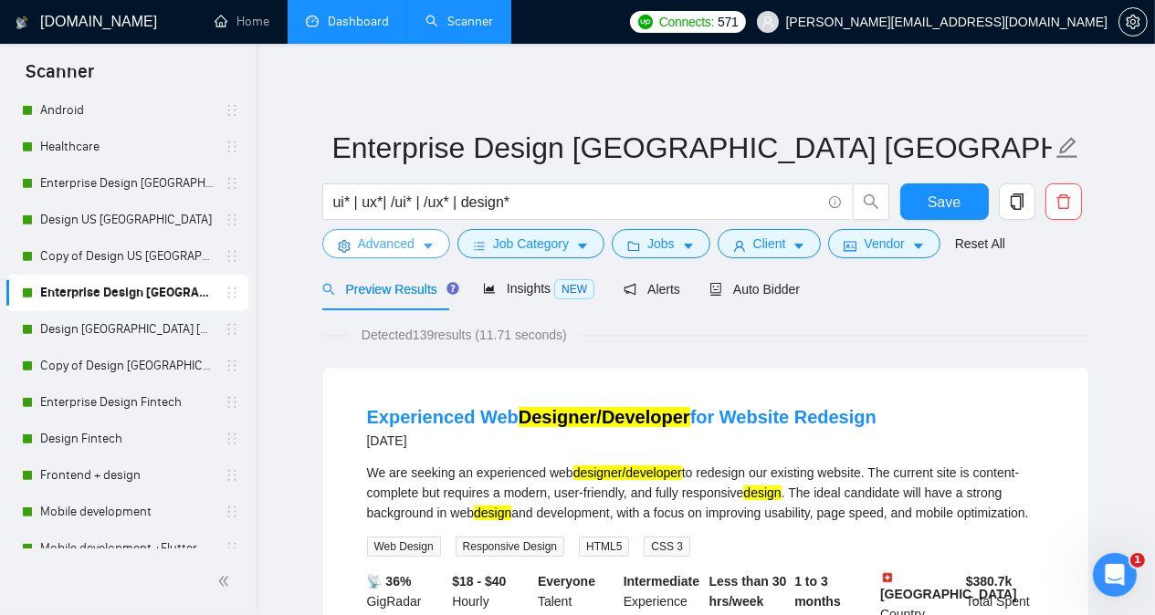
click at [373, 249] on span "Advanced" at bounding box center [386, 244] width 57 height 20
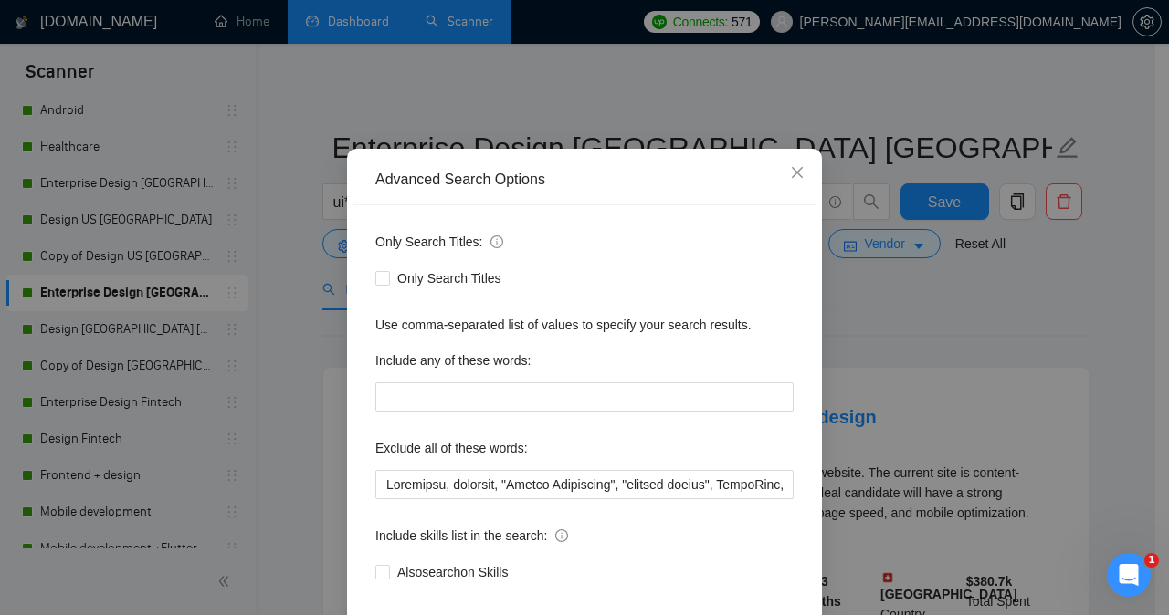
click at [930, 211] on div "Advanced Search Options Only Search Titles: Only Search Titles Use comma-separa…" at bounding box center [584, 307] width 1169 height 615
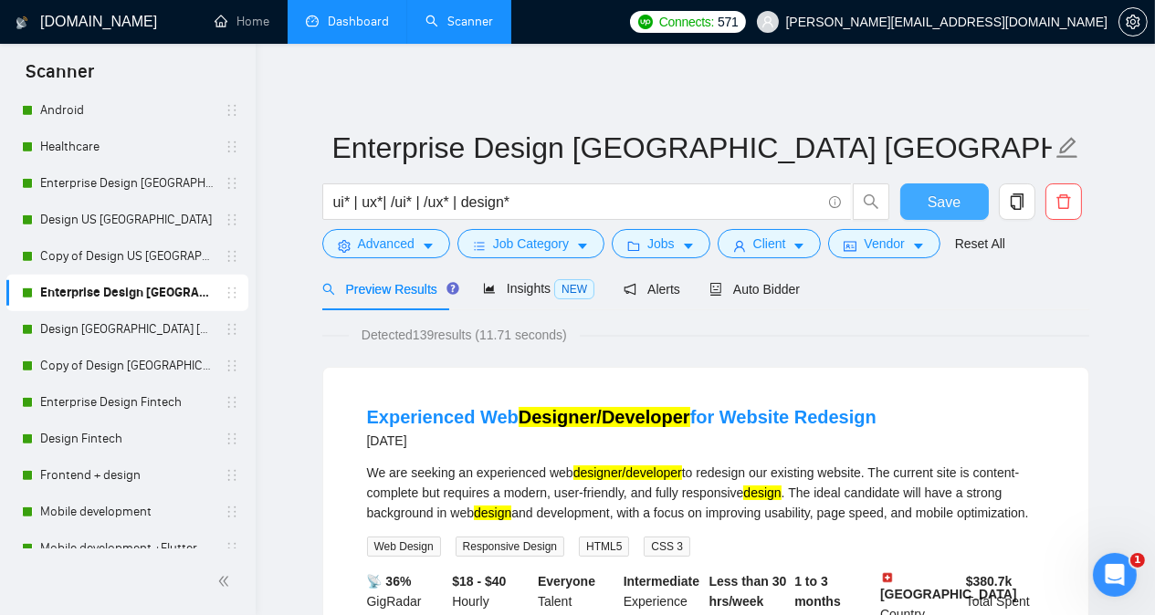
click at [928, 193] on button "Save" at bounding box center [944, 202] width 89 height 37
click at [125, 330] on link "Design [GEOGRAPHIC_DATA] [GEOGRAPHIC_DATA] other countries" at bounding box center [126, 329] width 173 height 37
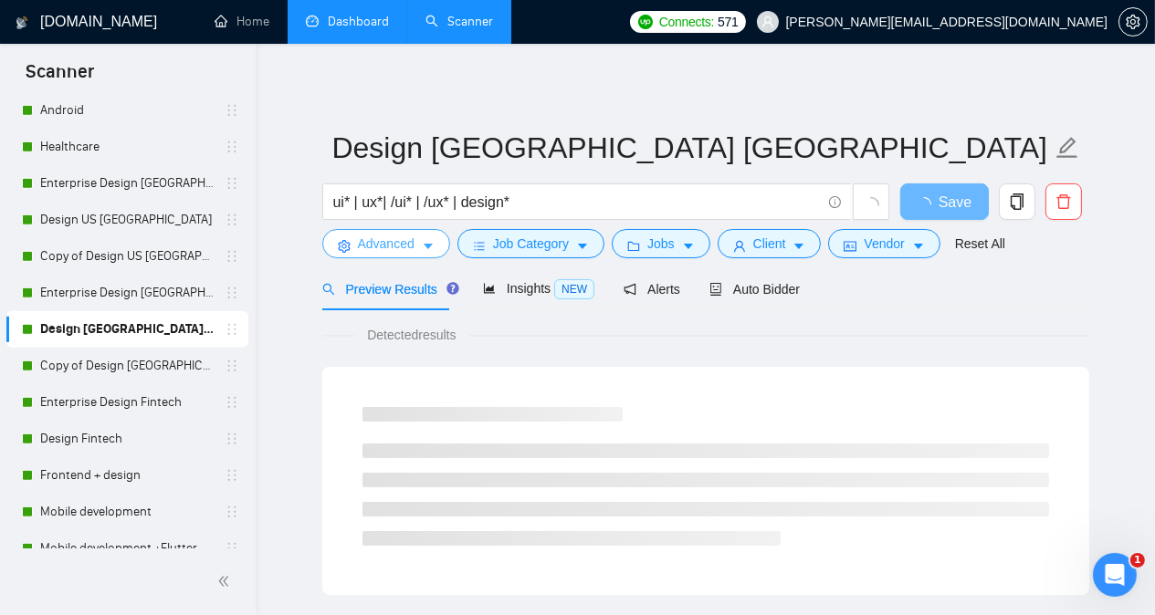
click at [373, 246] on span "Advanced" at bounding box center [386, 244] width 57 height 20
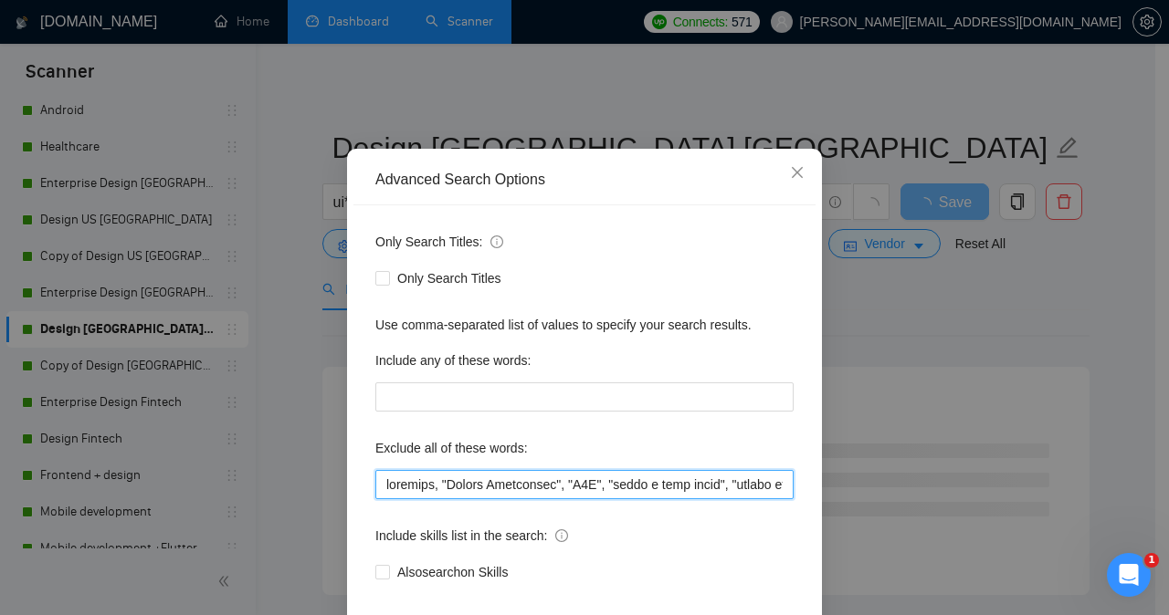
click at [377, 499] on input "text" at bounding box center [584, 484] width 418 height 29
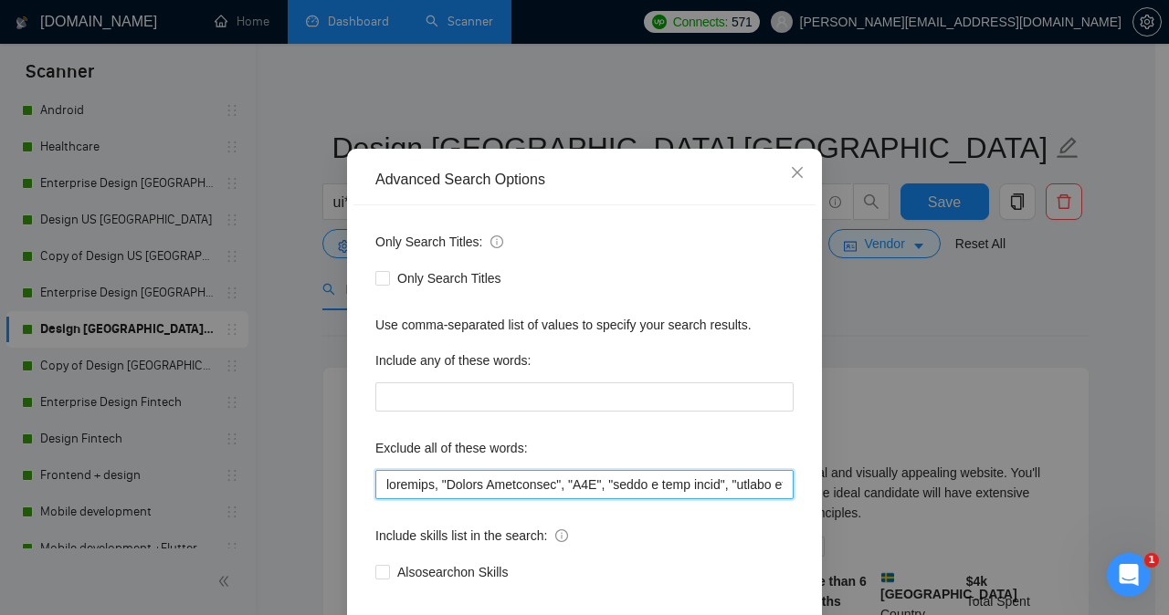
paste input "Thinkific"
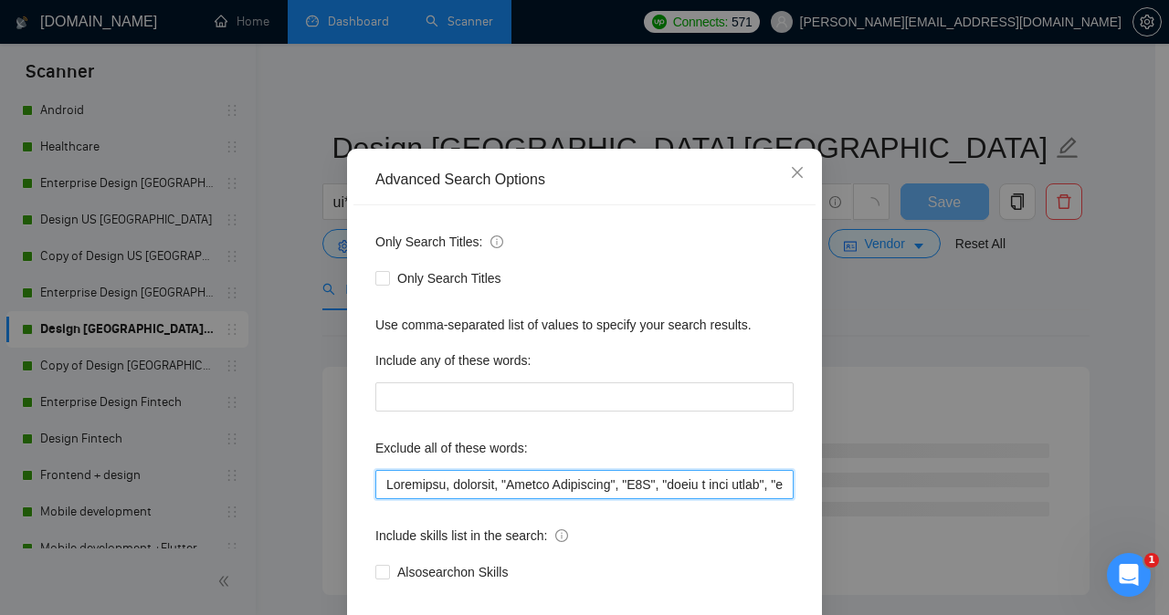
type input "Thinkific, firmware, "Funnel Specialist", "N8N", "share a loom video", "vector …"
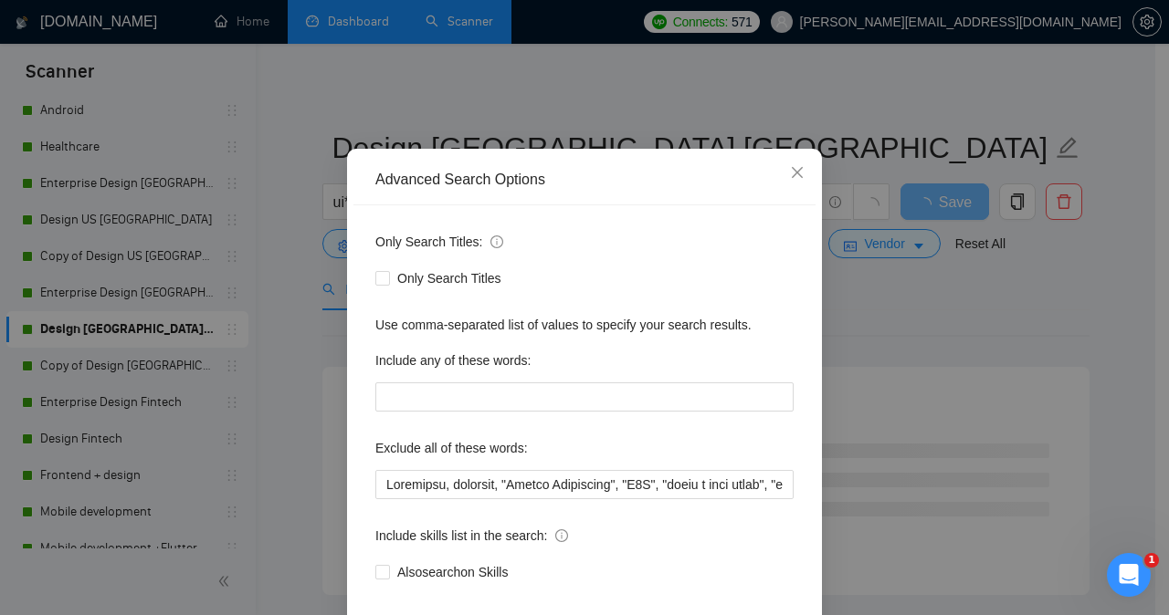
scroll to position [143, 0]
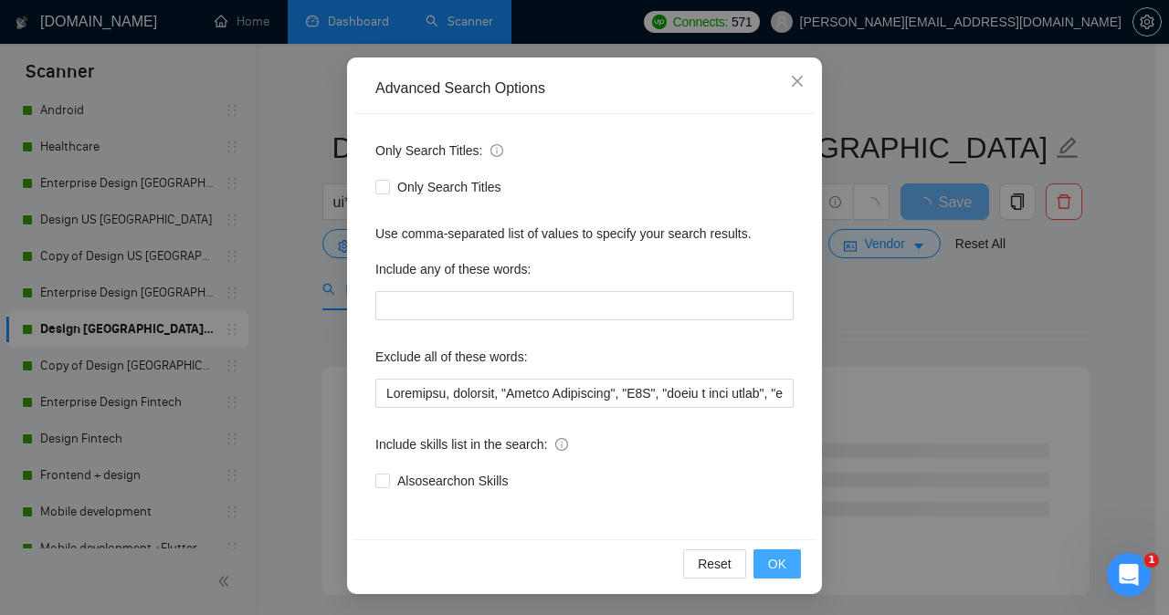
click at [753, 562] on button "OK" at bounding box center [776, 564] width 47 height 29
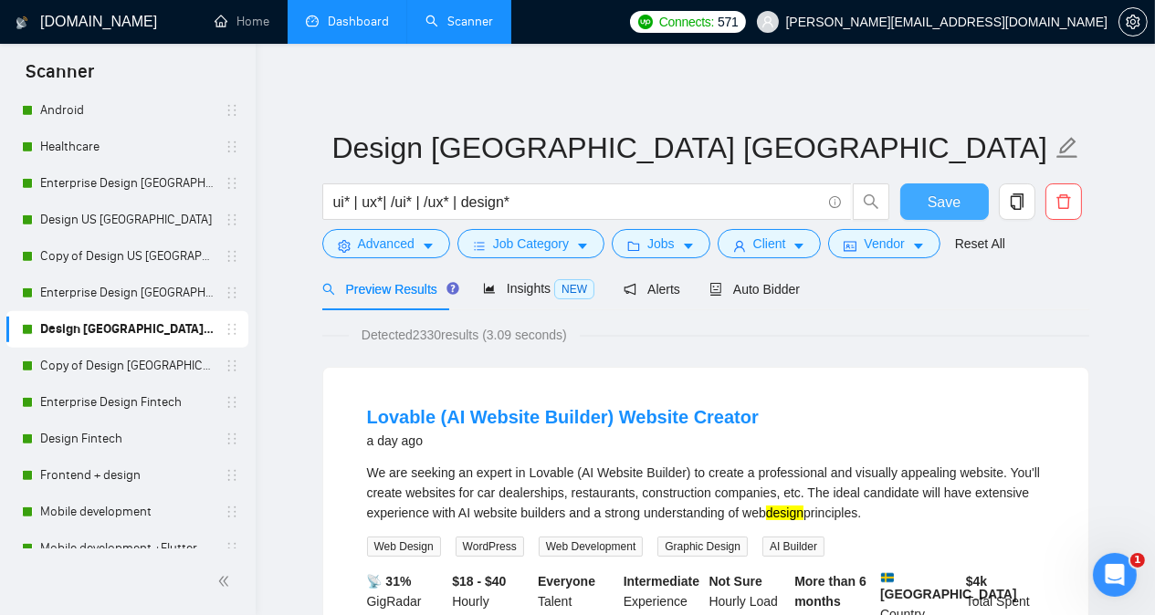
click at [951, 198] on span "Save" at bounding box center [944, 202] width 33 height 23
click at [79, 362] on link "Copy of Design [GEOGRAPHIC_DATA] [GEOGRAPHIC_DATA] other countries" at bounding box center [126, 366] width 173 height 37
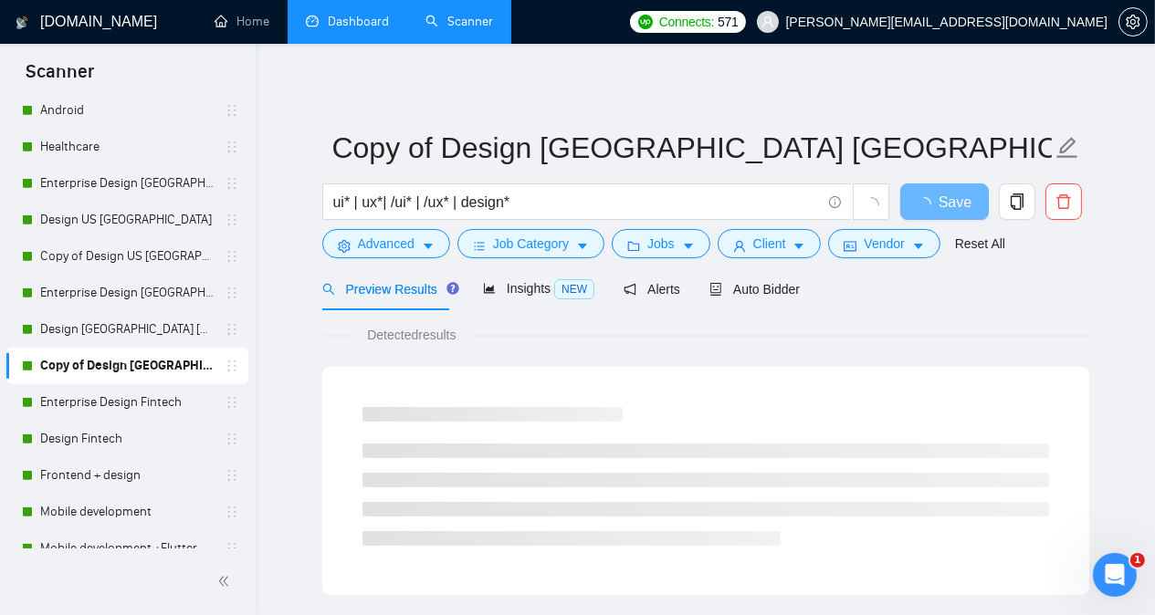
click at [367, 258] on form "Copy of Design [GEOGRAPHIC_DATA] [GEOGRAPHIC_DATA] other countries ui* | ux*| /…" at bounding box center [705, 193] width 767 height 149
click at [367, 249] on span "Advanced" at bounding box center [386, 244] width 57 height 20
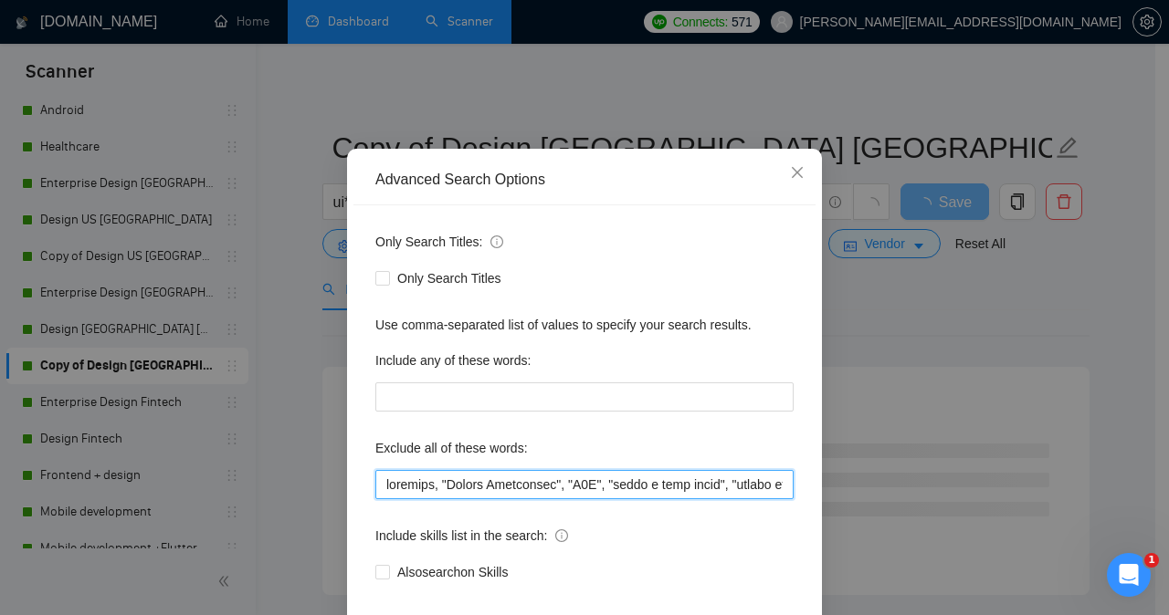
click at [377, 499] on input "text" at bounding box center [584, 484] width 418 height 29
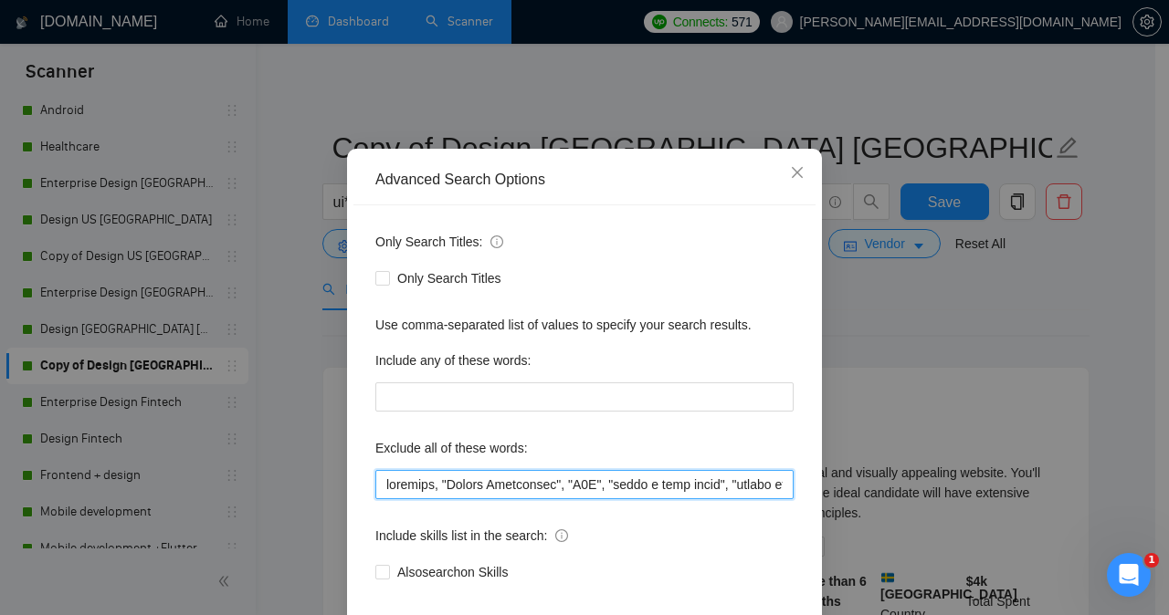
paste input "Thinkific"
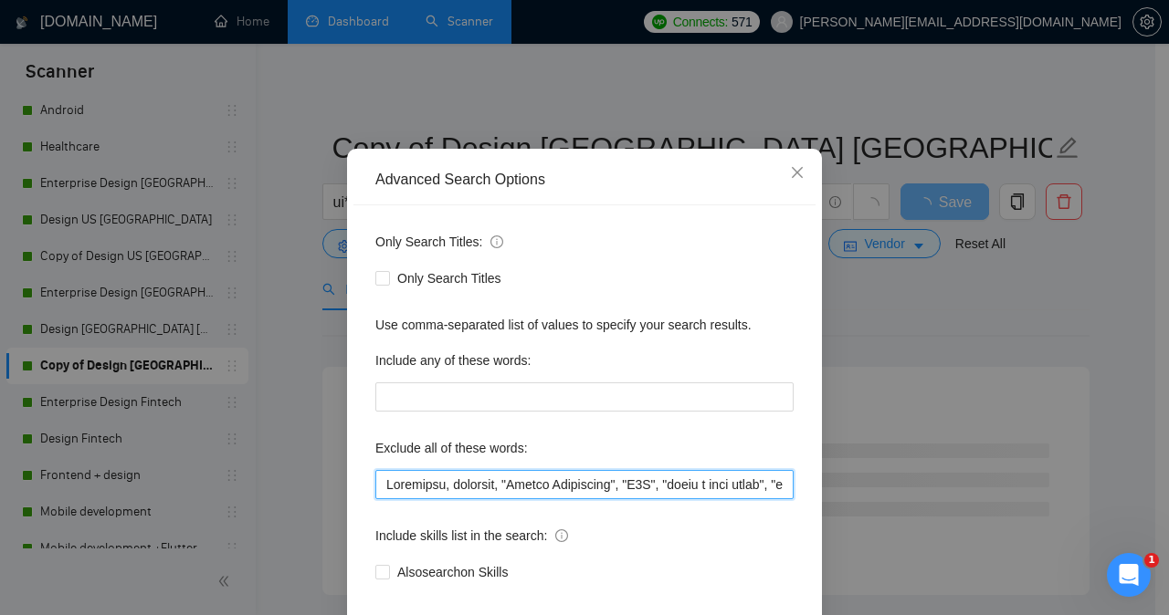
type input "Thinkific, firmware, "Funnel Specialist", "N8N", "share a loom video", "vector …"
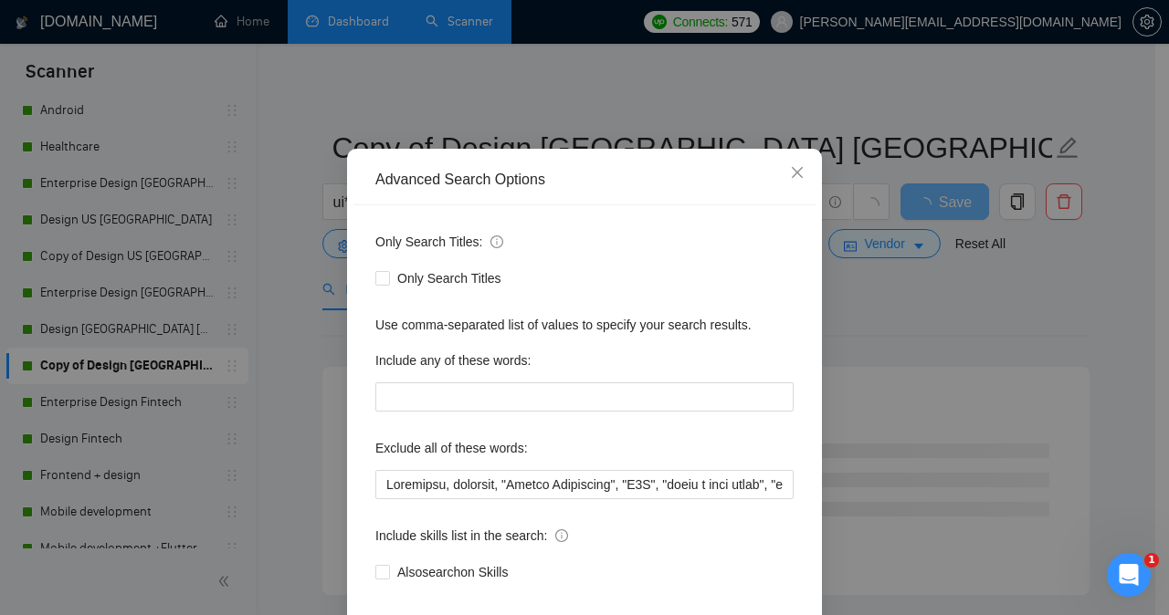
scroll to position [143, 0]
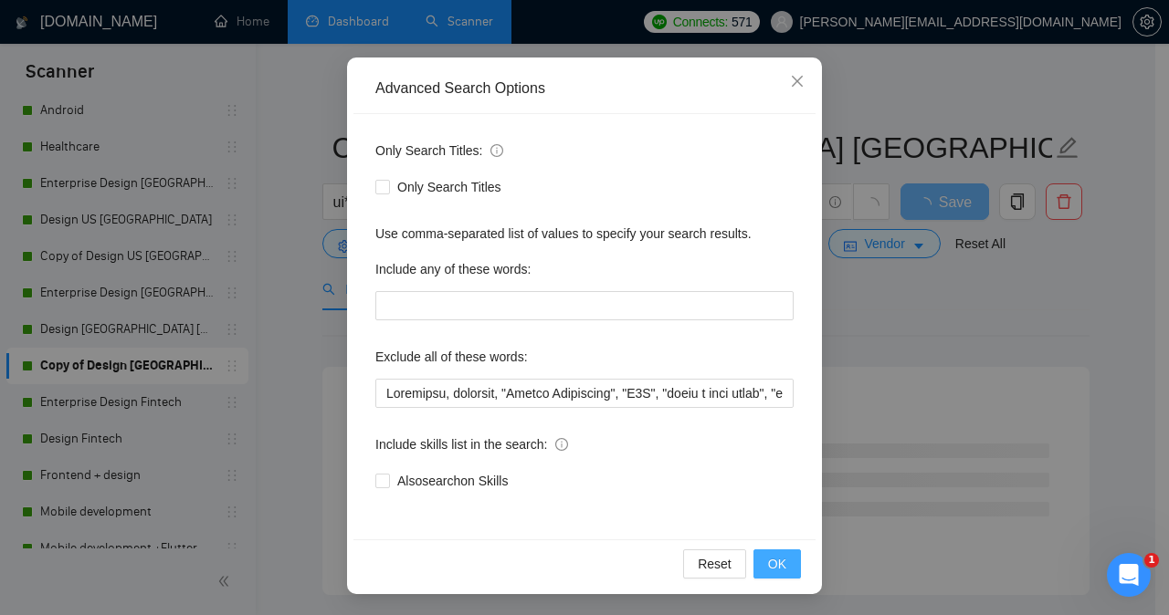
click at [761, 564] on button "OK" at bounding box center [776, 564] width 47 height 29
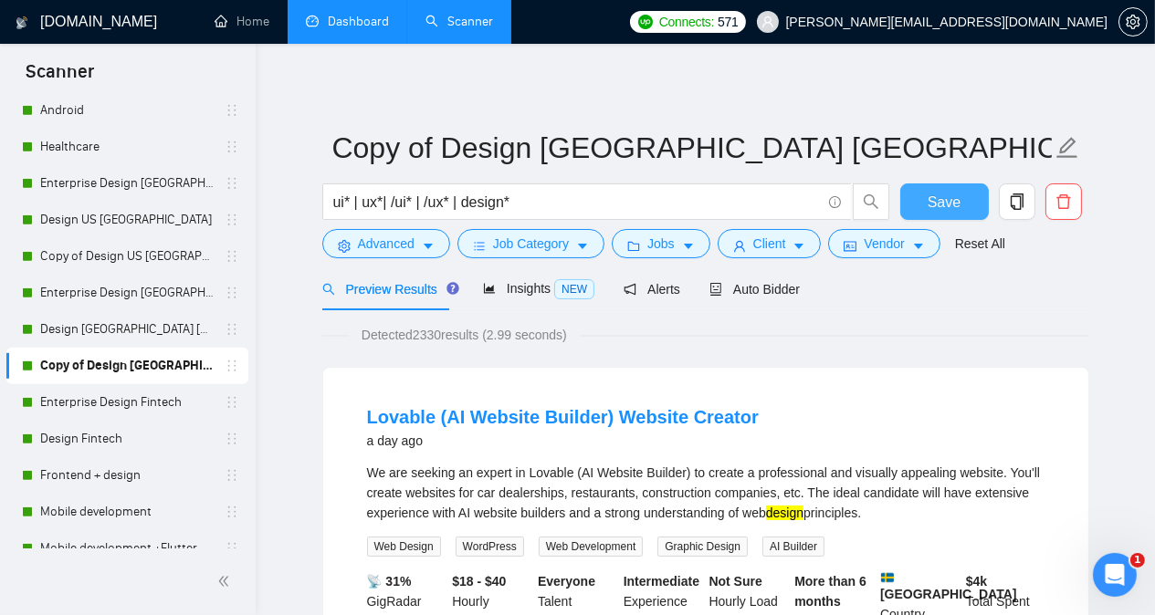
click at [944, 203] on span "Save" at bounding box center [944, 202] width 33 height 23
click at [147, 400] on link "Enterprise Design Fintech" at bounding box center [126, 402] width 173 height 37
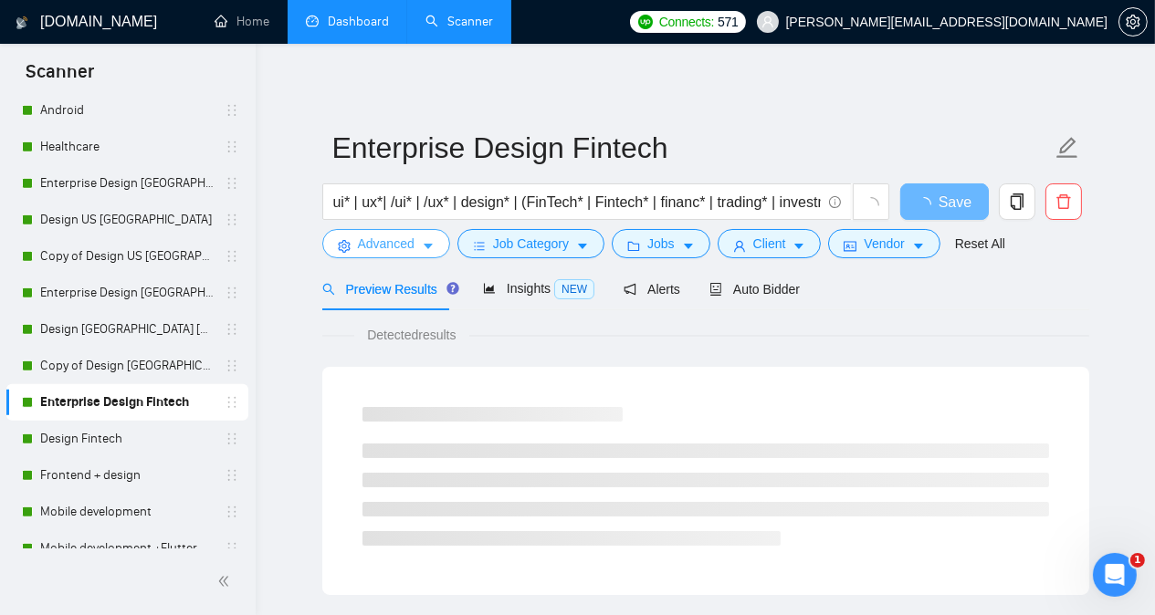
click at [369, 252] on span "Advanced" at bounding box center [386, 244] width 57 height 20
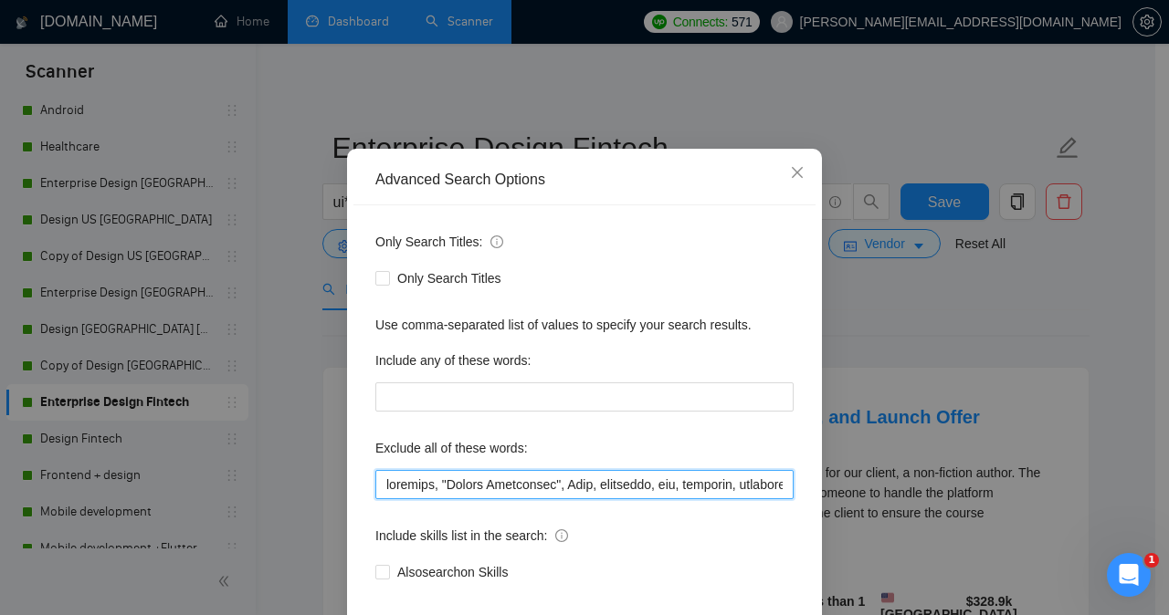
click at [378, 499] on input "text" at bounding box center [584, 484] width 418 height 29
paste input "Thinkific"
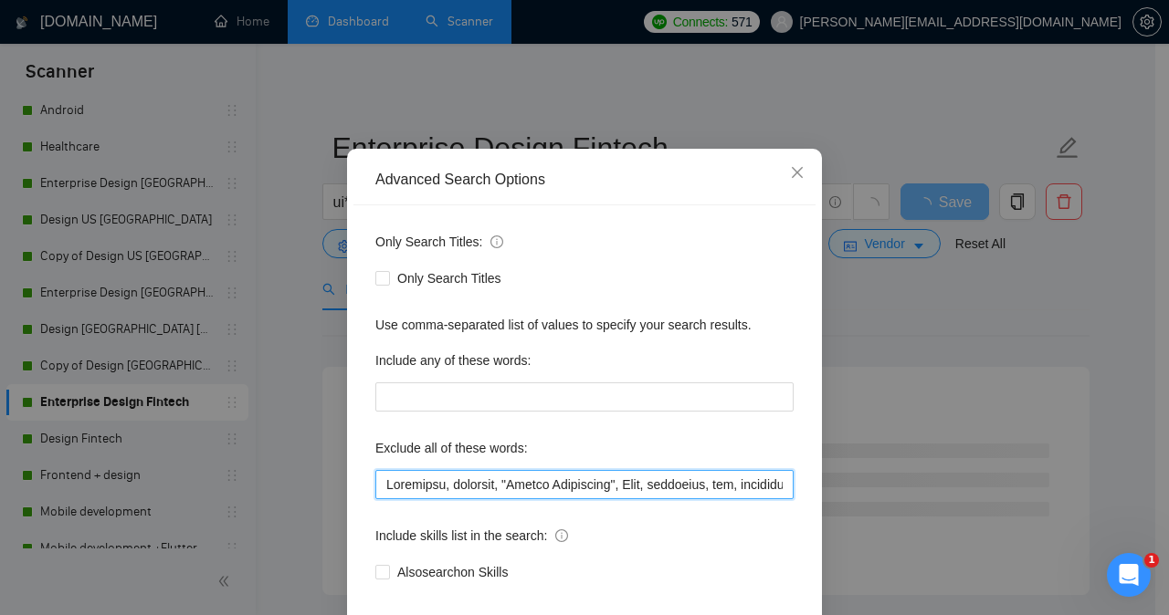
type input "Thinkific, firmware, "Funnel Specialist", Divi, developer, dev, engineer, progr…"
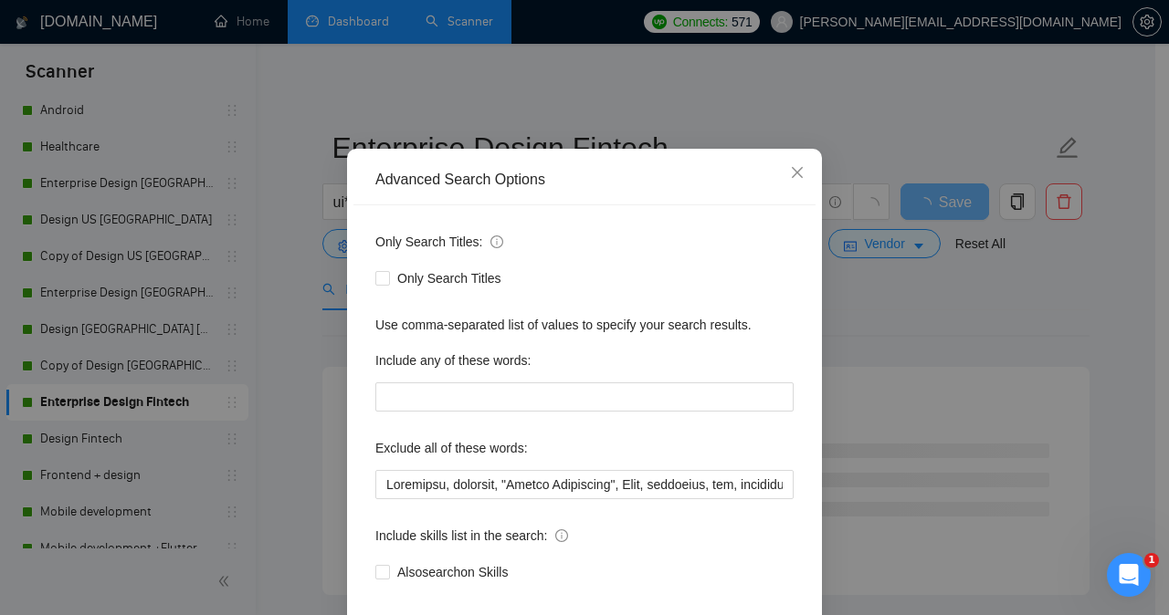
scroll to position [143, 0]
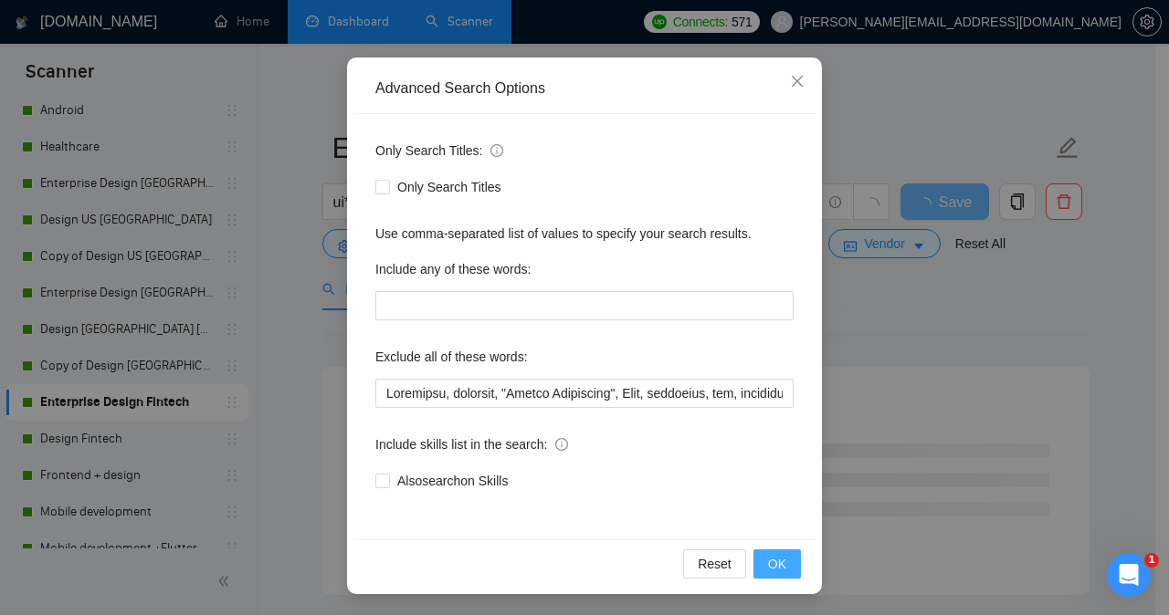
click at [772, 563] on span "OK" at bounding box center [777, 564] width 18 height 20
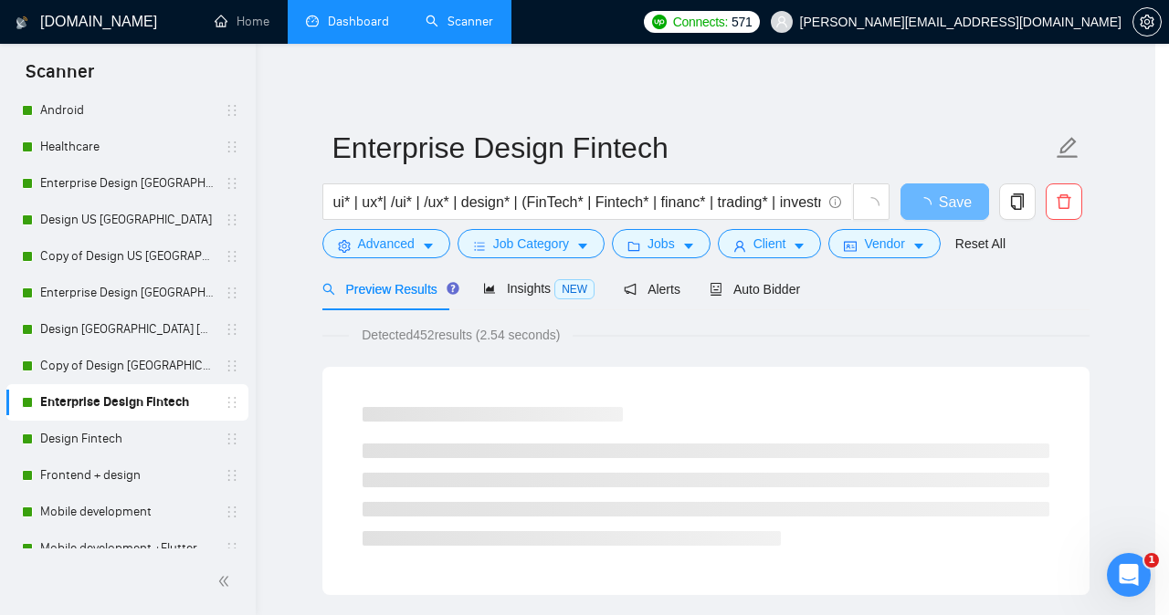
scroll to position [52, 0]
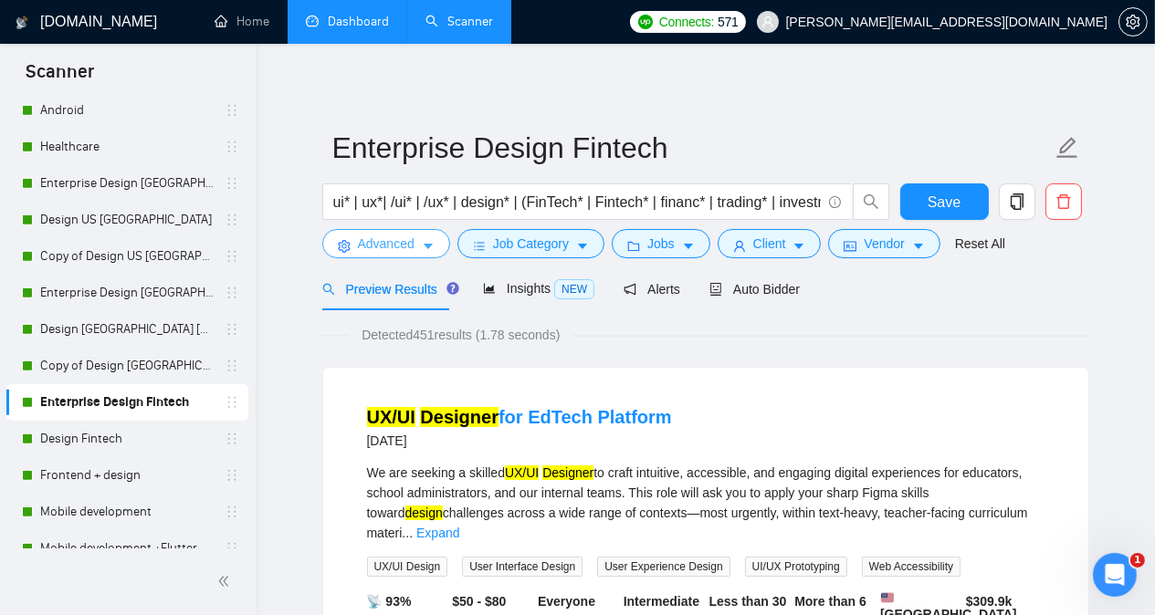
click at [384, 250] on span "Advanced" at bounding box center [386, 244] width 57 height 20
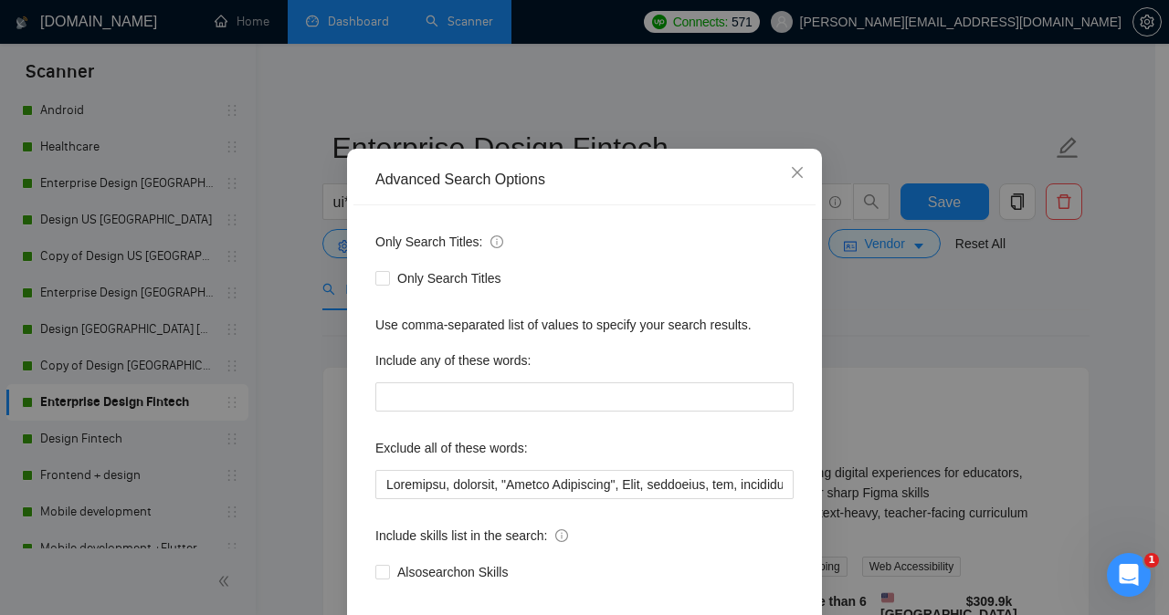
click at [887, 320] on div "Advanced Search Options Only Search Titles: Only Search Titles Use comma-separa…" at bounding box center [584, 307] width 1169 height 615
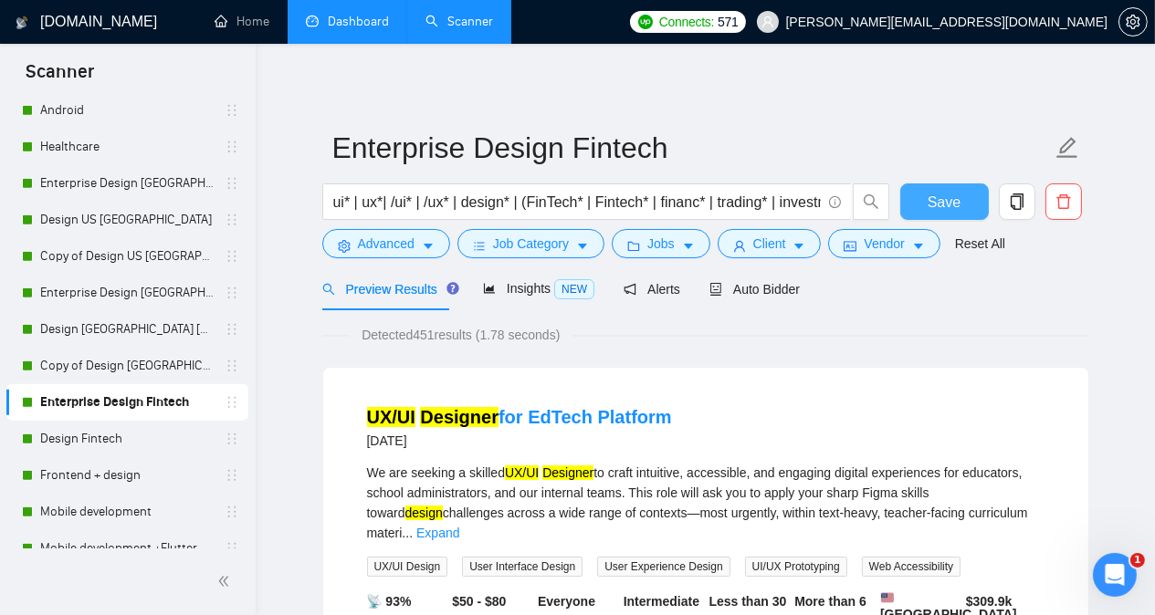
click at [933, 207] on span "Save" at bounding box center [944, 202] width 33 height 23
click at [97, 440] on link "Design Fintech" at bounding box center [126, 439] width 173 height 37
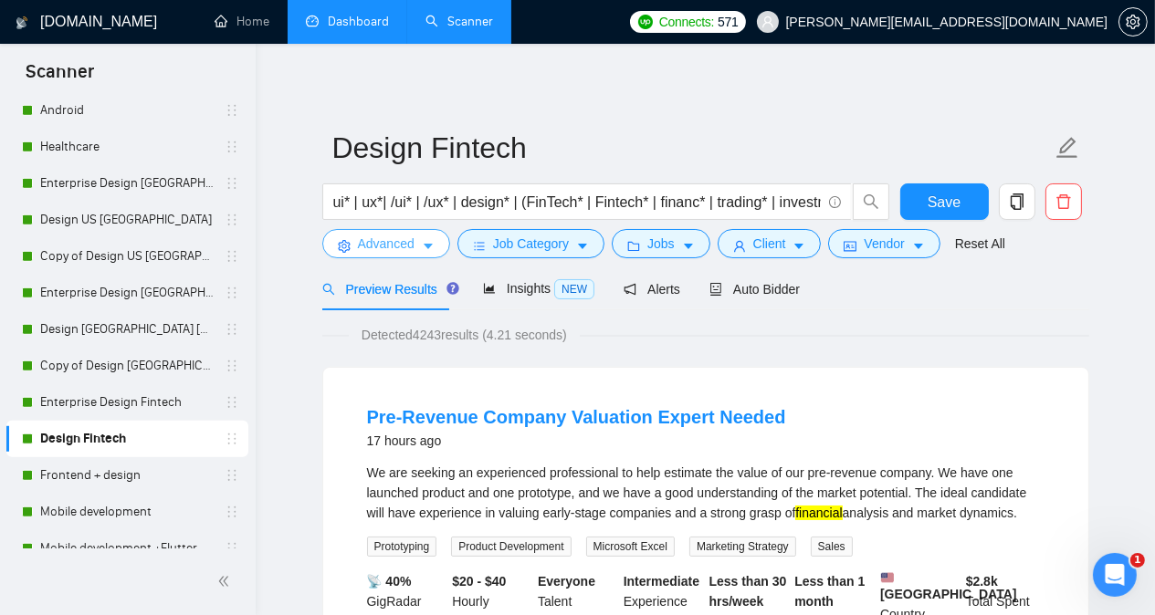
click at [373, 236] on span "Advanced" at bounding box center [386, 244] width 57 height 20
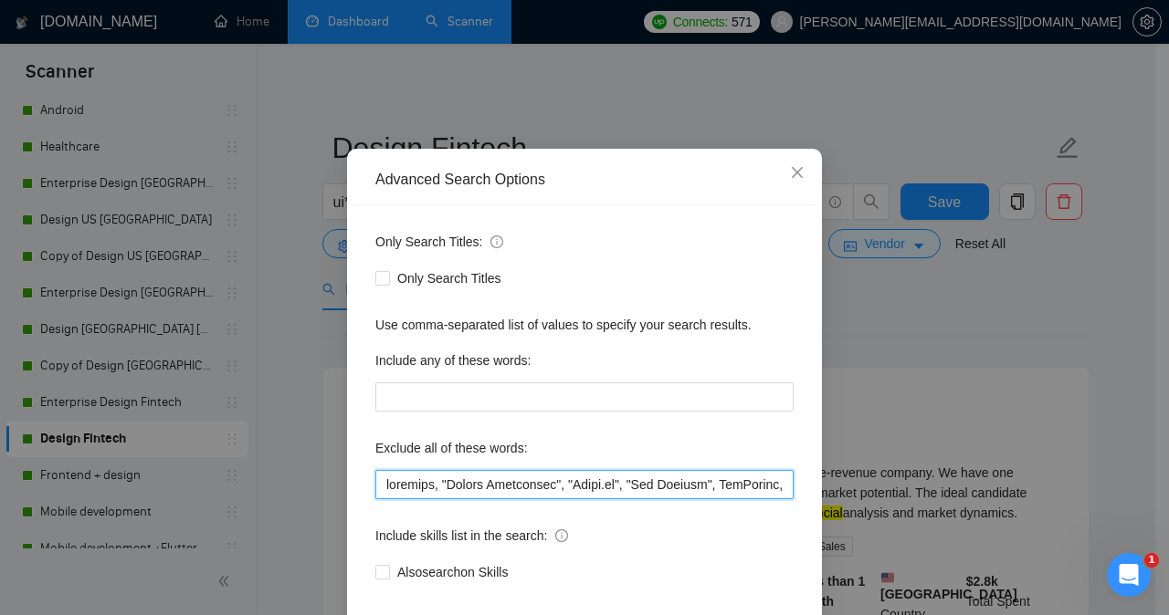
click at [380, 499] on input "text" at bounding box center [584, 484] width 418 height 29
paste input "Thinkific"
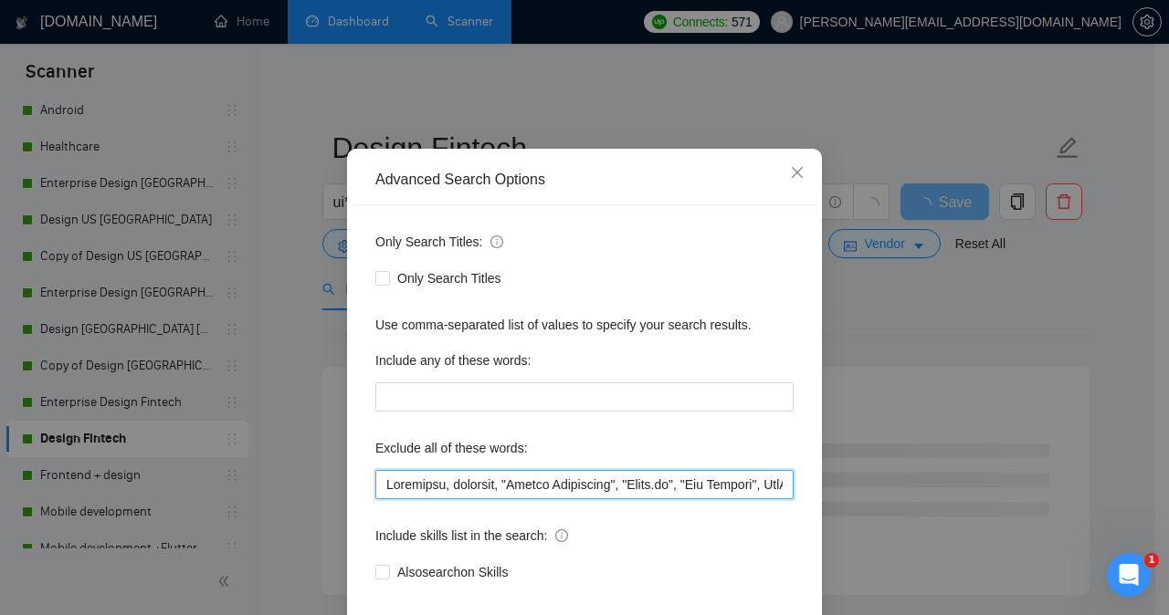
type input "Thinkific, firmware, "Funnel Specialist", "[PERSON_NAME][DOMAIN_NAME]", "App Bu…"
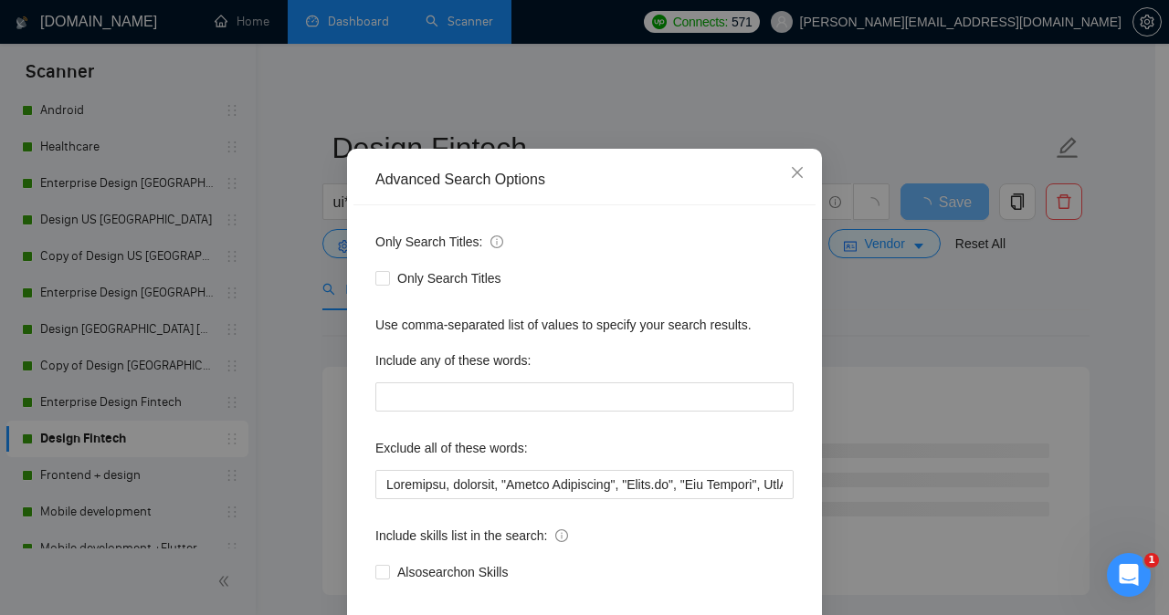
scroll to position [143, 0]
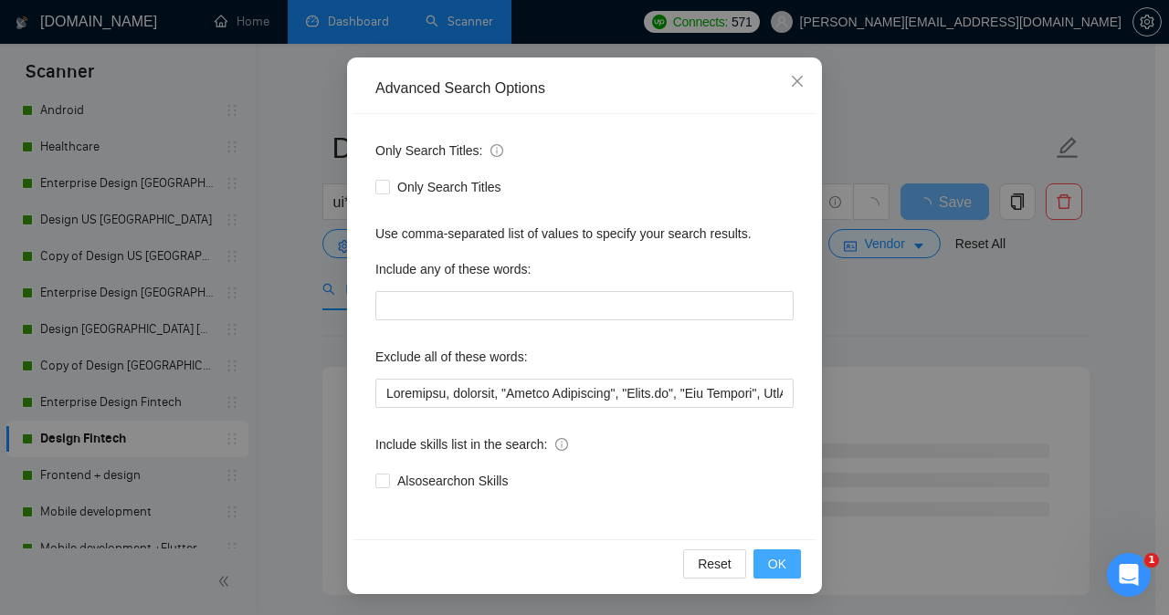
click at [768, 560] on span "OK" at bounding box center [777, 564] width 18 height 20
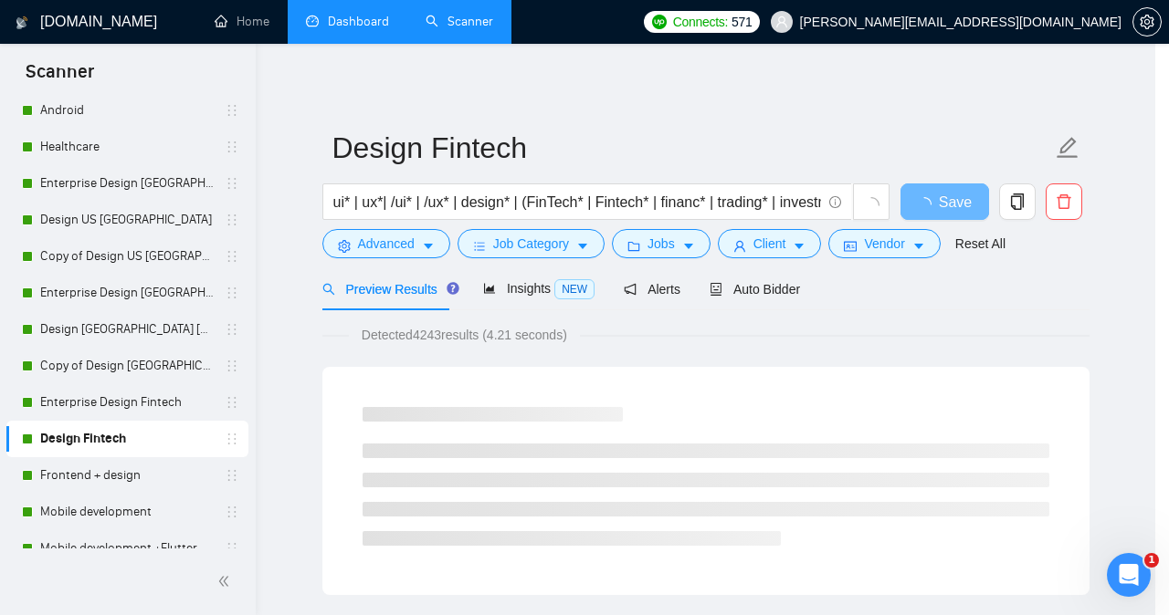
scroll to position [52, 0]
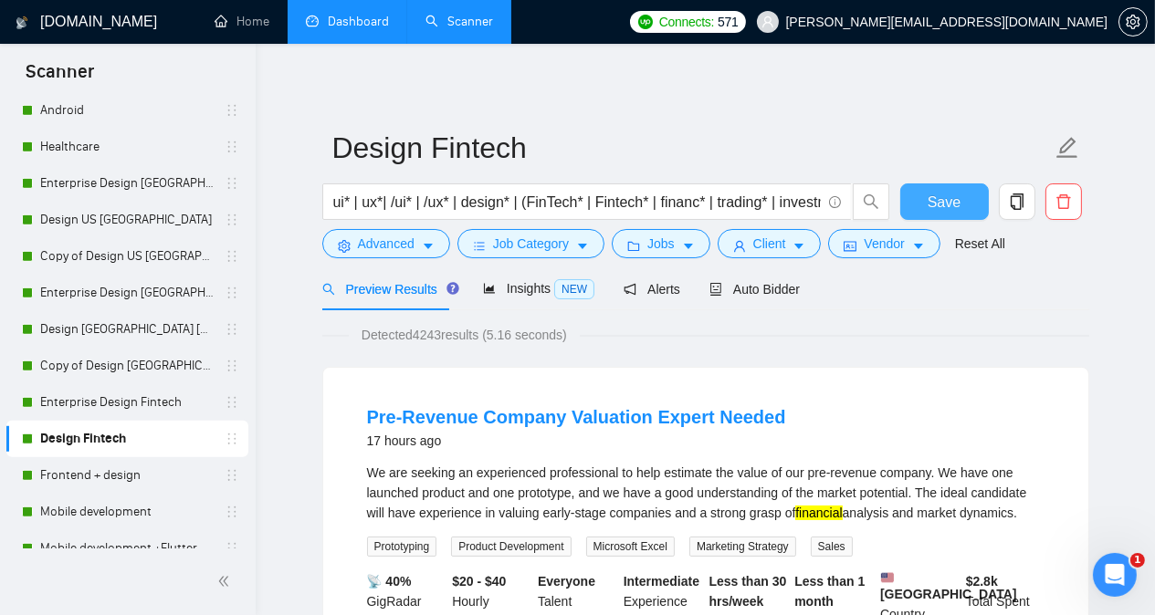
click at [938, 200] on span "Save" at bounding box center [944, 202] width 33 height 23
click at [118, 473] on link "Frontend + design" at bounding box center [126, 475] width 173 height 37
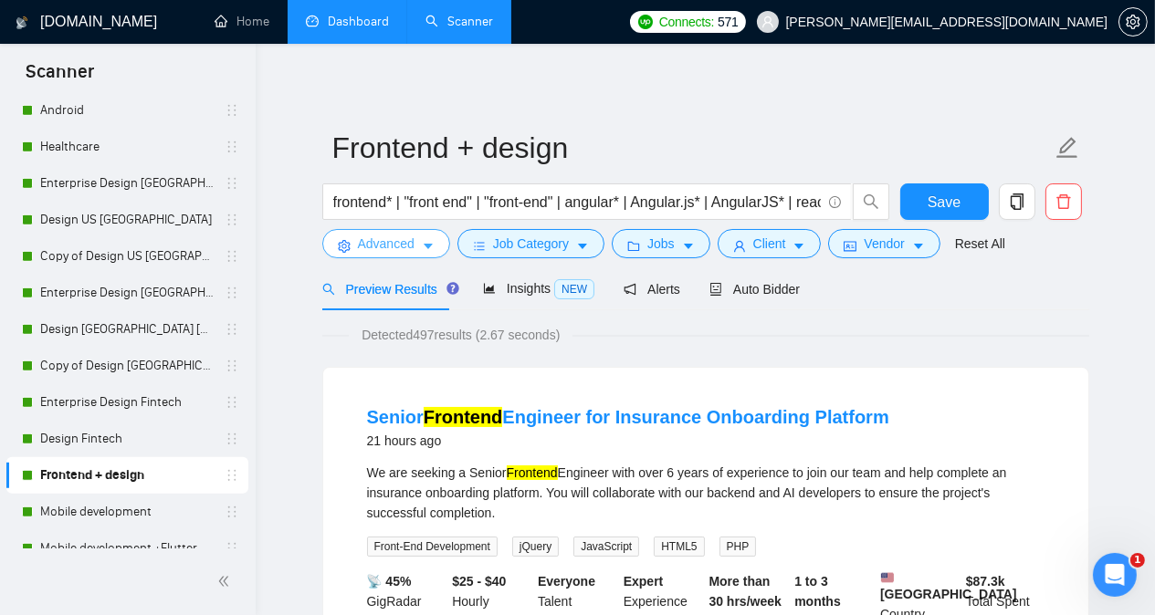
click at [404, 250] on span "Advanced" at bounding box center [386, 244] width 57 height 20
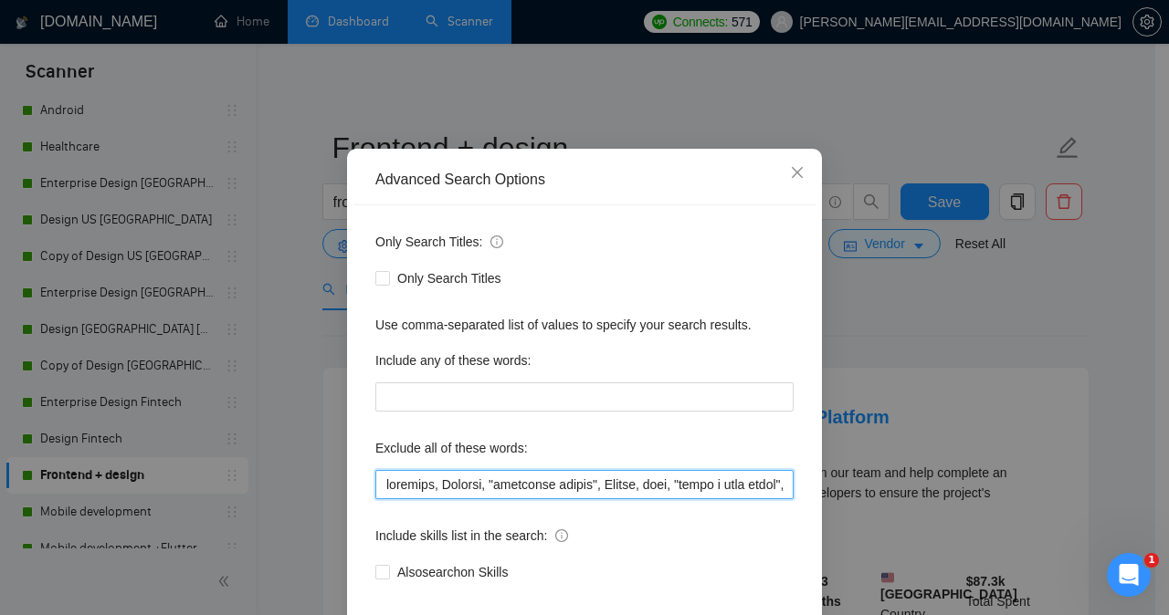
click at [378, 499] on input "text" at bounding box center [584, 484] width 418 height 29
paste input "Thinkific"
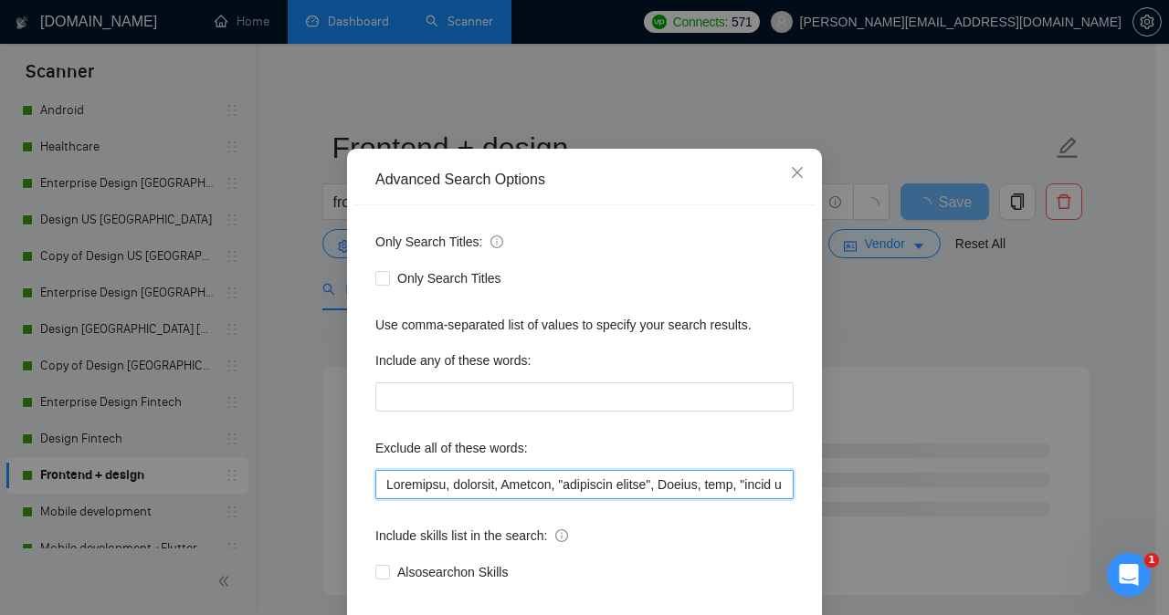
type input "Thinkific, firmware, Webflow, "streaming expert", Django, page, "share a loom v…"
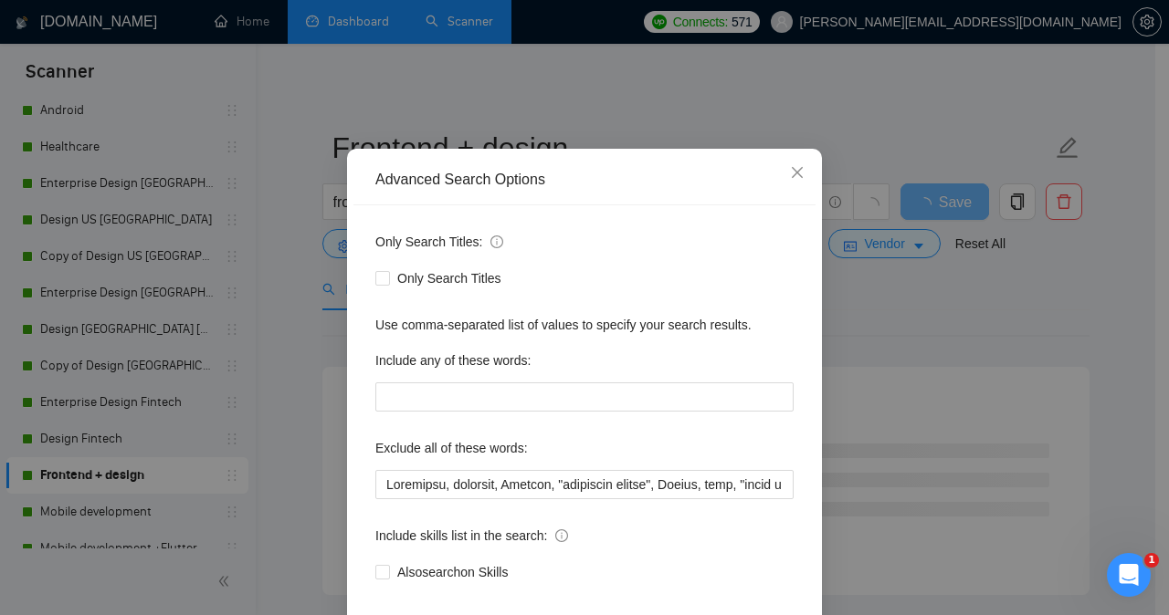
scroll to position [143, 0]
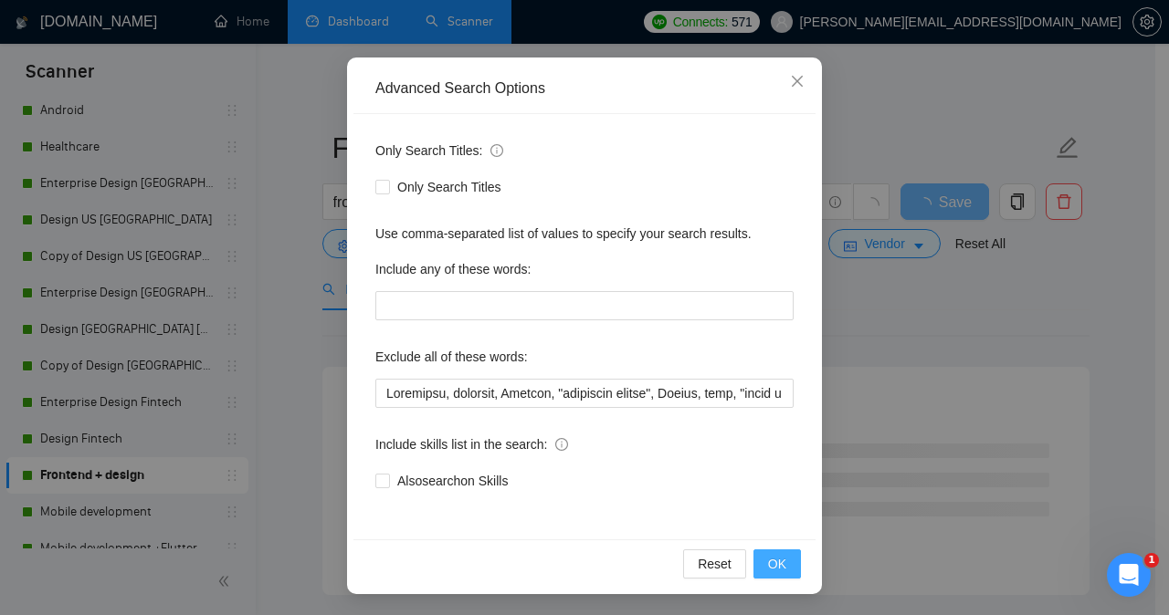
click at [774, 563] on span "OK" at bounding box center [777, 564] width 18 height 20
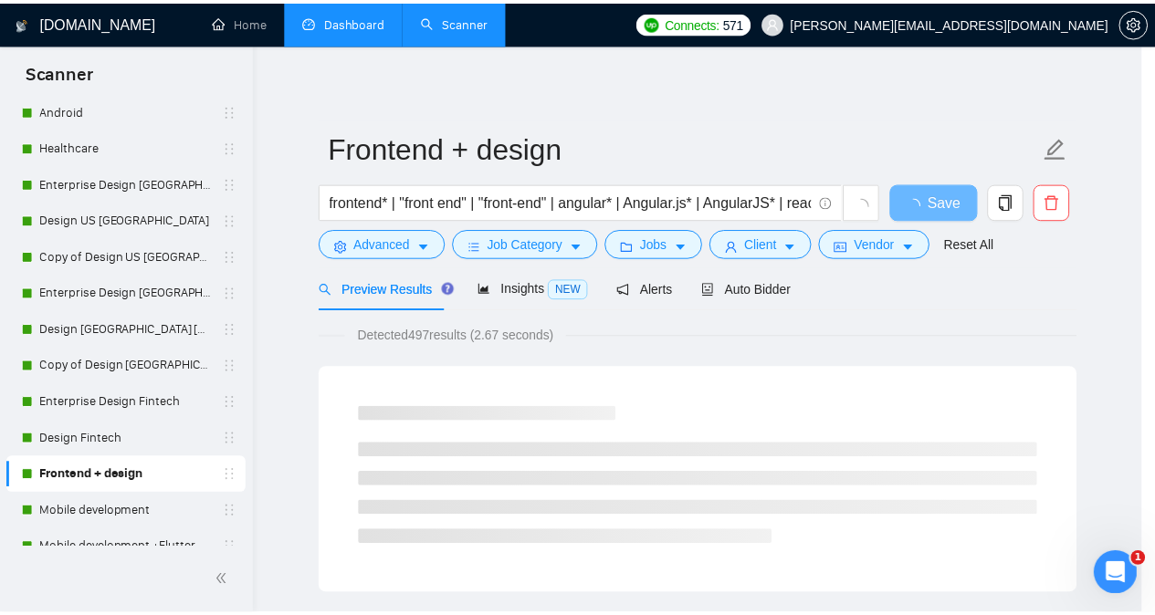
scroll to position [52, 0]
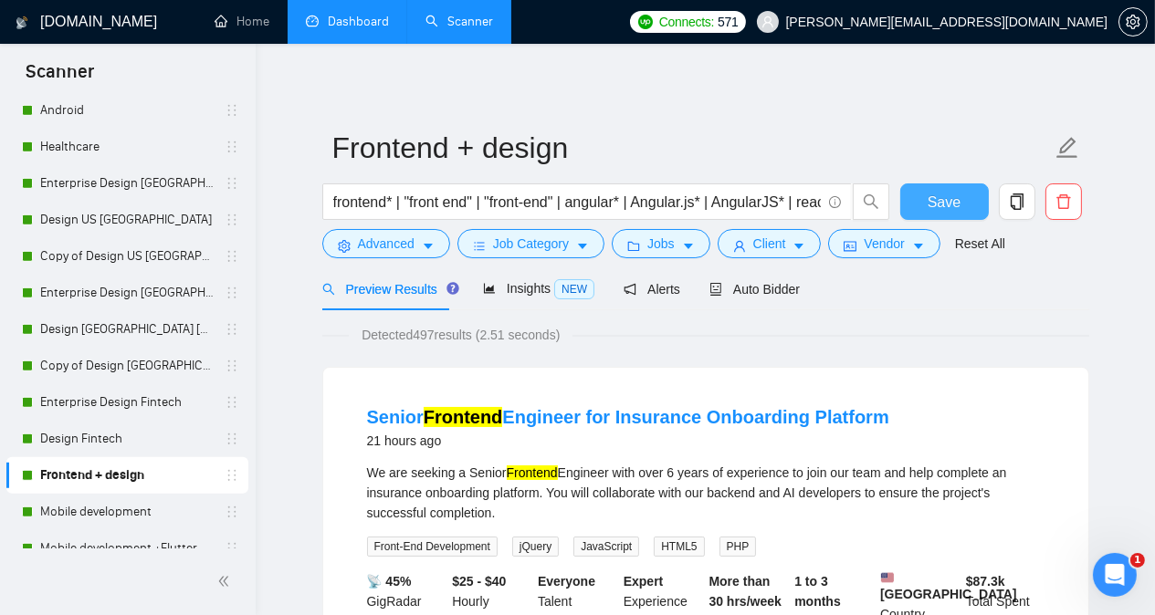
click at [947, 207] on span "Save" at bounding box center [944, 202] width 33 height 23
